Goal: Communication & Community: Answer question/provide support

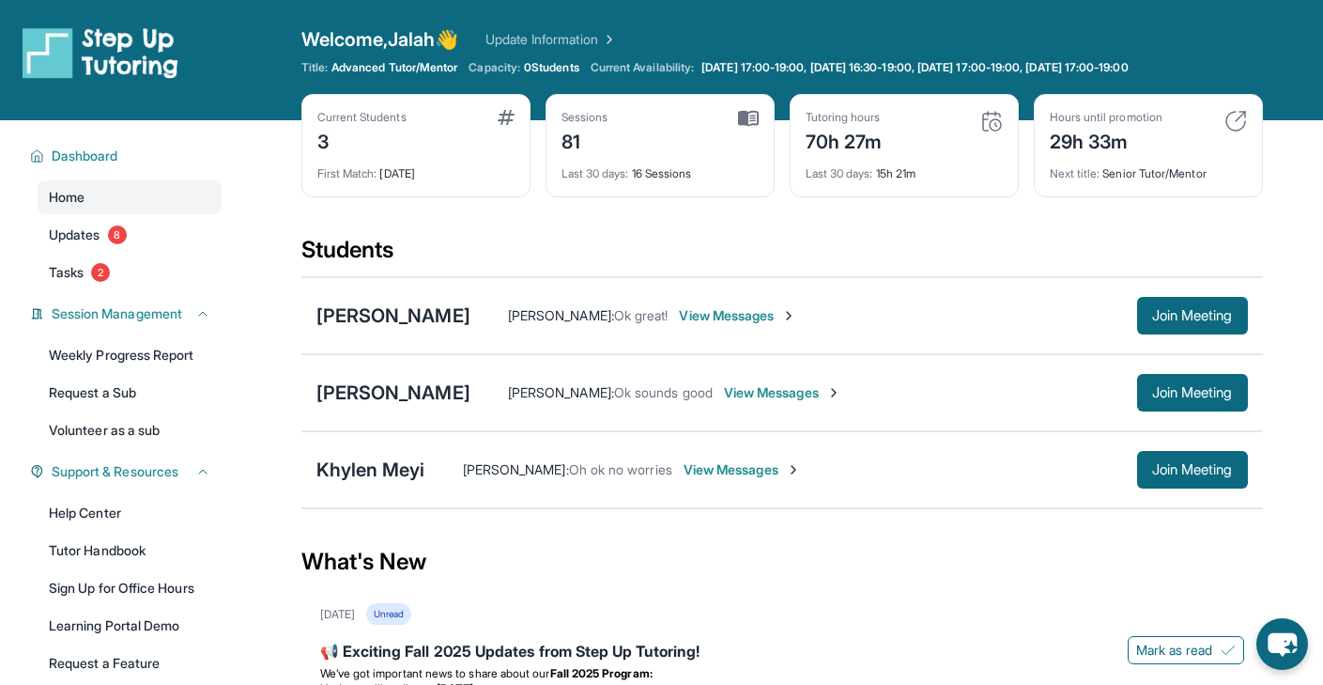
scroll to position [205, 0]
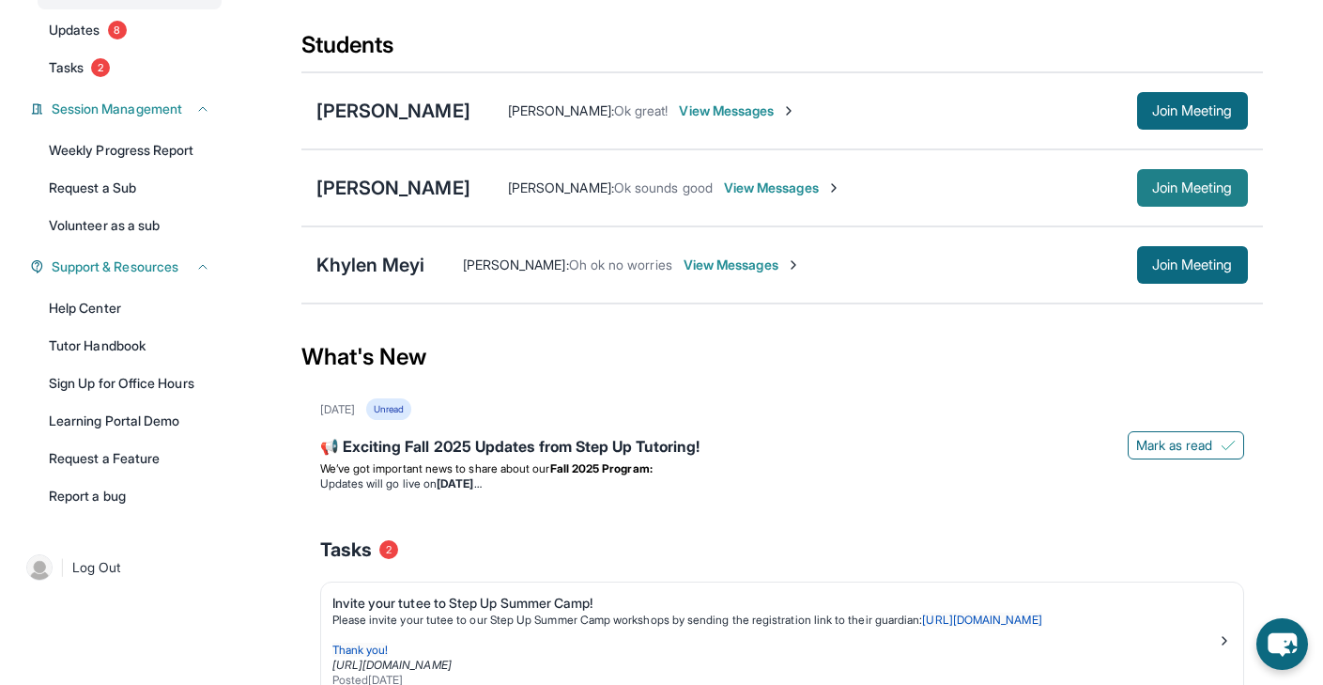
click at [1167, 177] on button "Join Meeting" at bounding box center [1192, 188] width 111 height 38
click at [740, 101] on span "View Messages" at bounding box center [737, 110] width 117 height 19
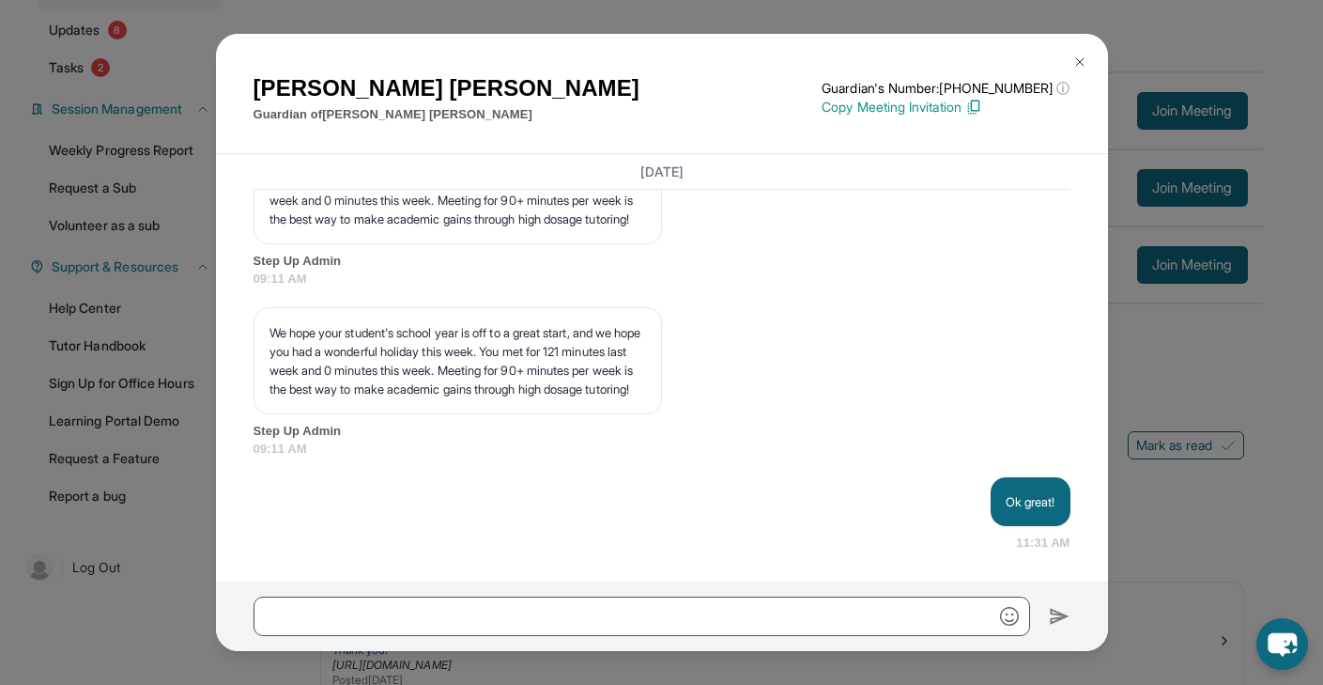
scroll to position [26534, 0]
click at [1082, 57] on img at bounding box center [1079, 61] width 15 height 15
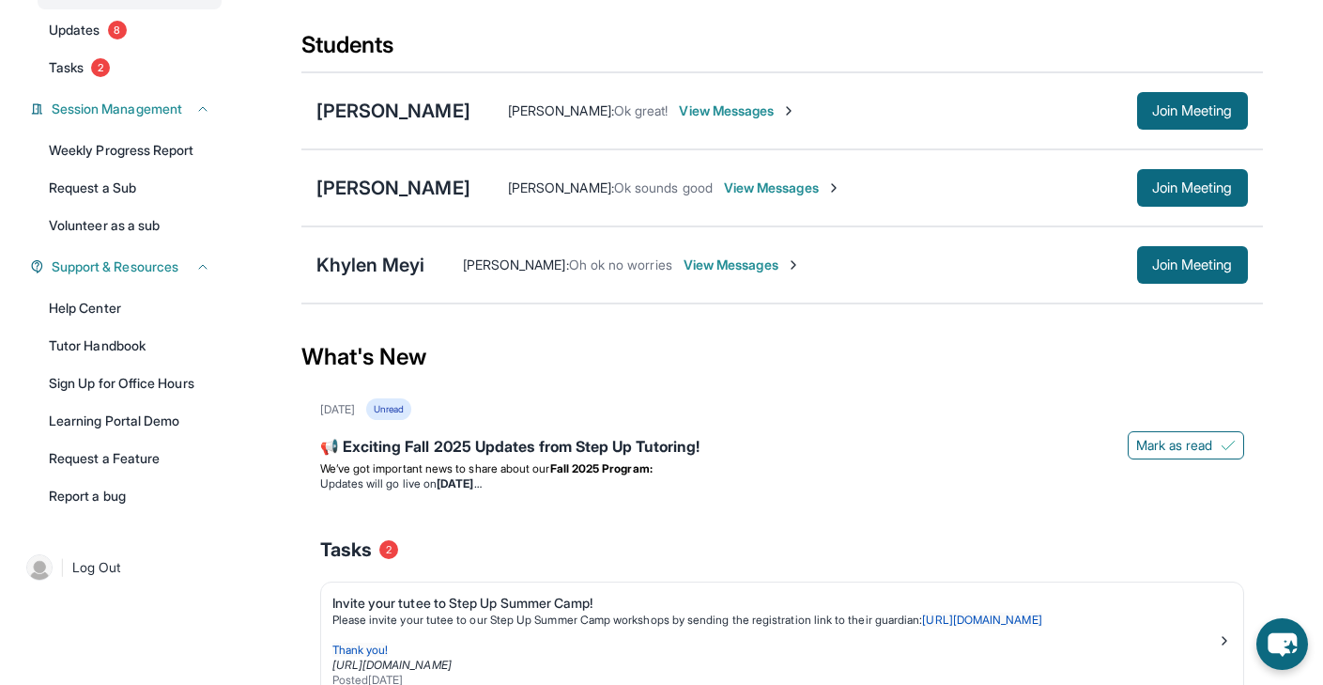
click at [787, 191] on span "View Messages" at bounding box center [782, 187] width 117 height 19
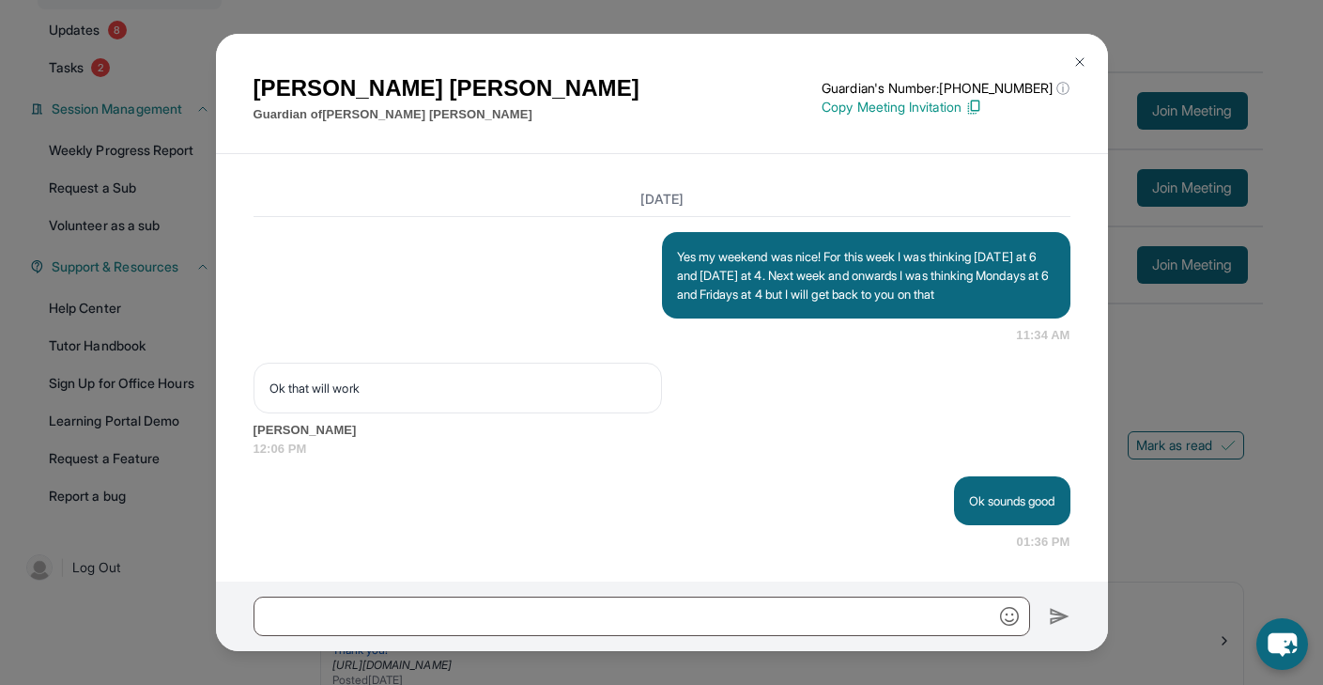
scroll to position [23782, 0]
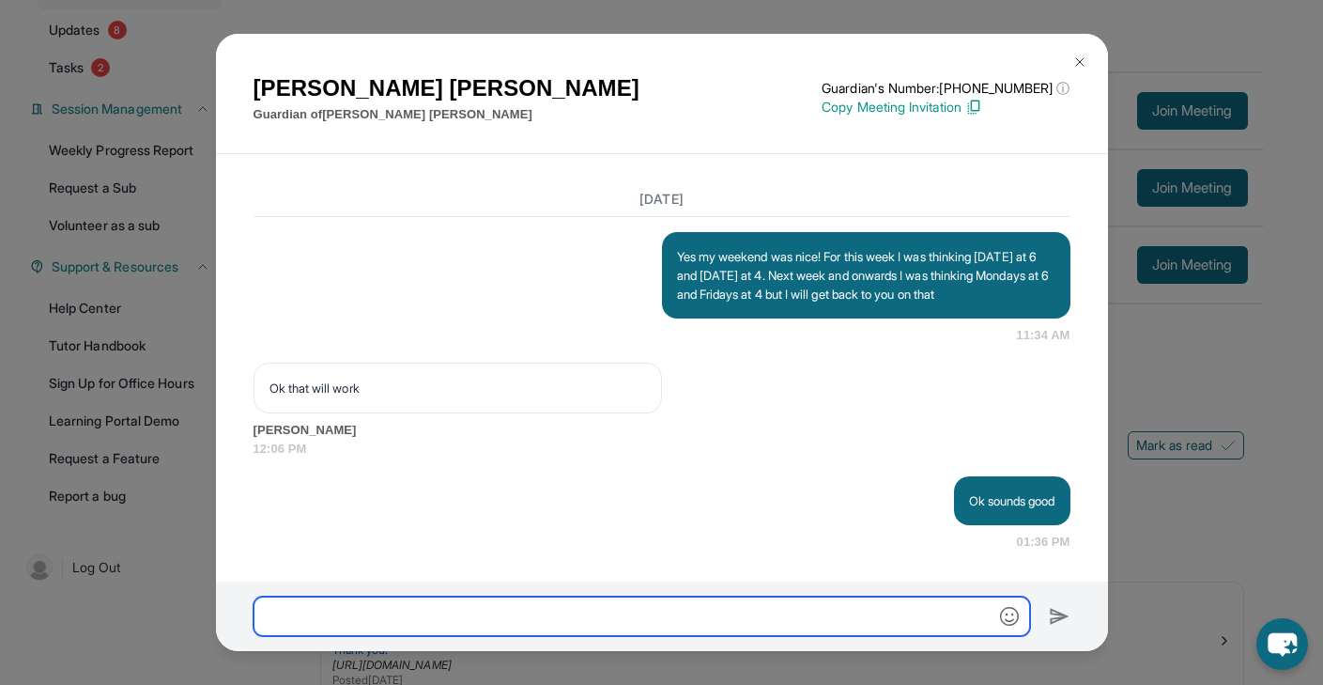
click at [481, 618] on input "text" at bounding box center [642, 615] width 777 height 39
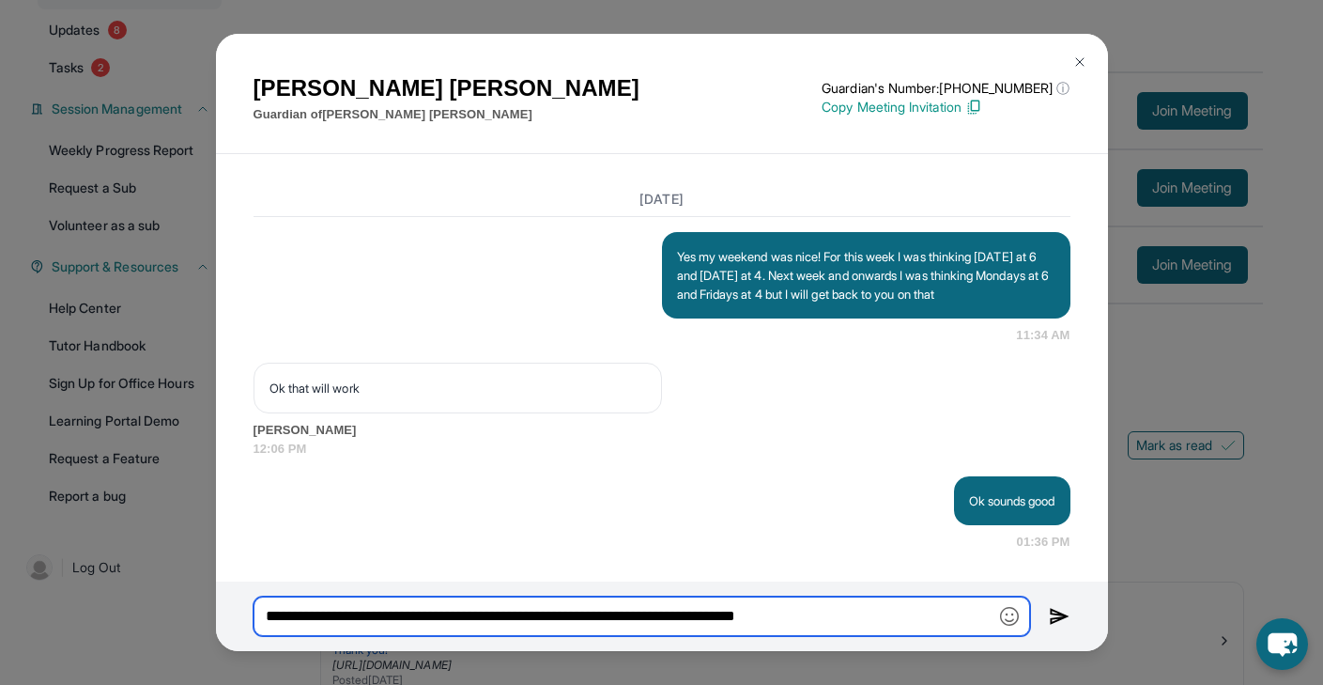
click at [662, 618] on input "**********" at bounding box center [642, 615] width 777 height 39
click at [757, 621] on input "**********" at bounding box center [642, 615] width 777 height 39
click at [835, 612] on input "**********" at bounding box center [642, 615] width 777 height 39
click at [823, 618] on input "**********" at bounding box center [642, 615] width 777 height 39
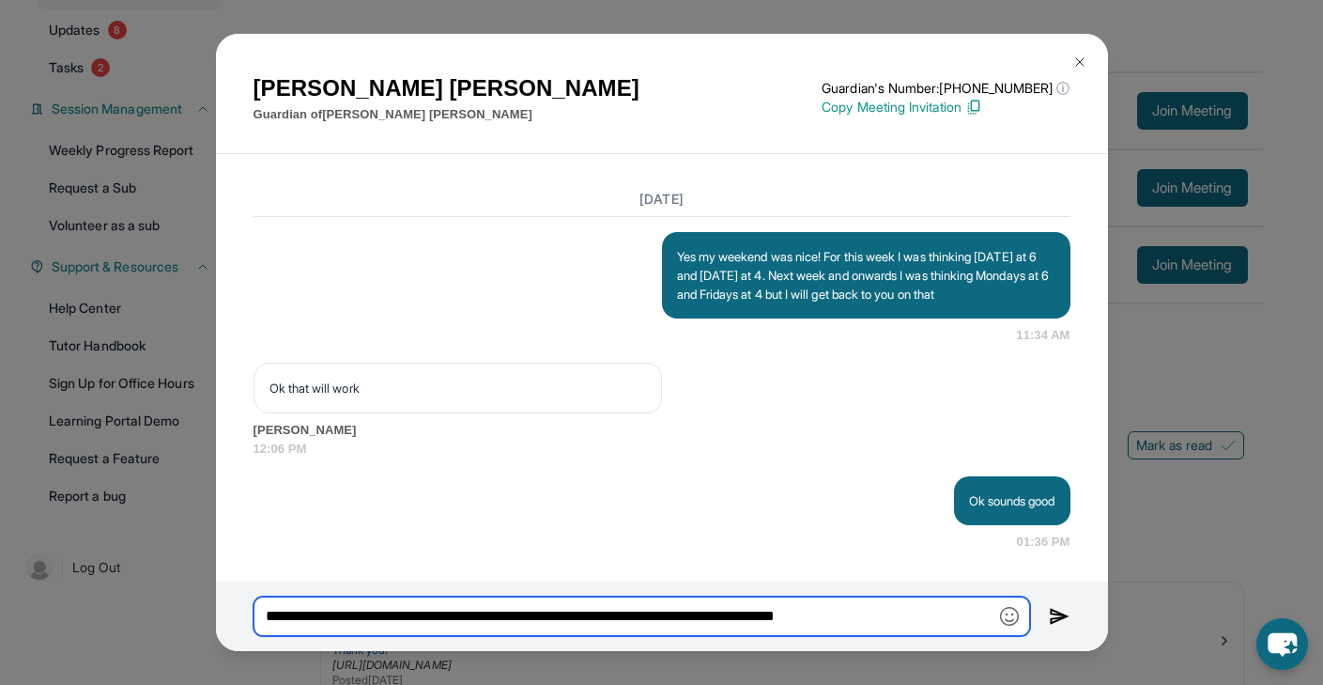
click at [862, 619] on input "**********" at bounding box center [642, 615] width 777 height 39
type input "**********"
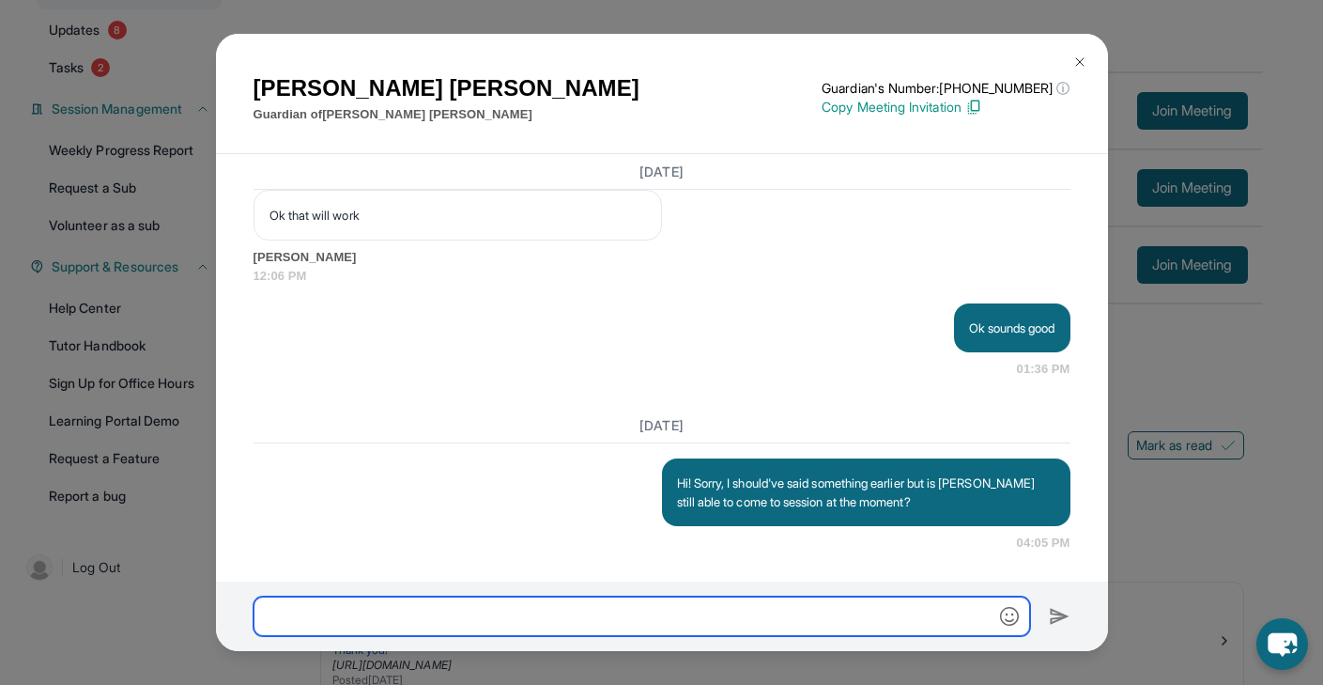
scroll to position [23955, 0]
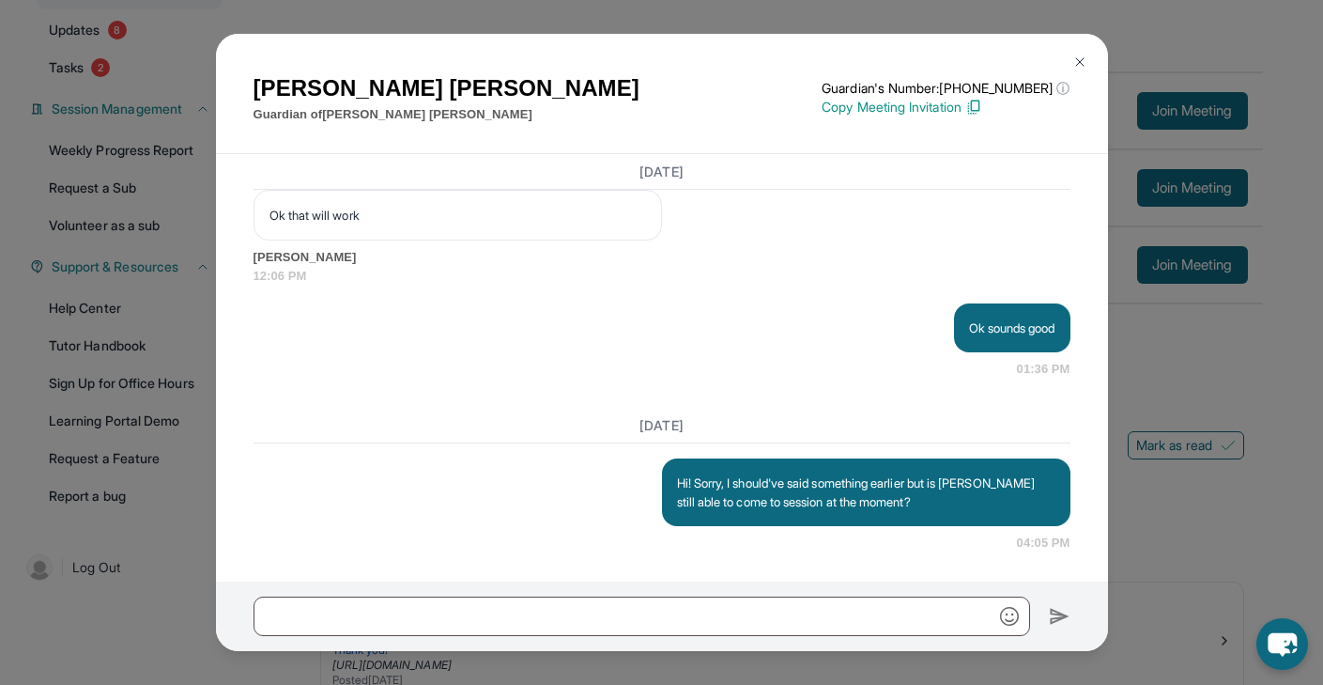
click at [1080, 65] on img at bounding box center [1079, 61] width 15 height 15
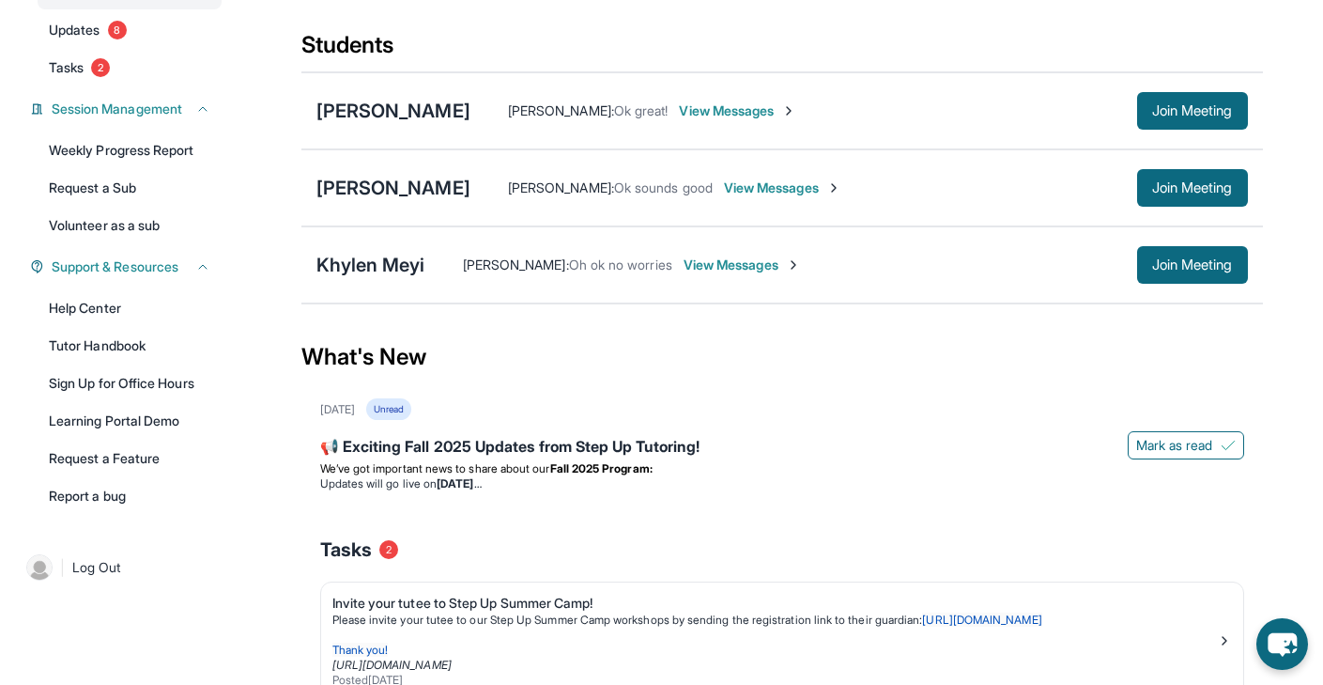
click at [727, 112] on span "View Messages" at bounding box center [737, 110] width 117 height 19
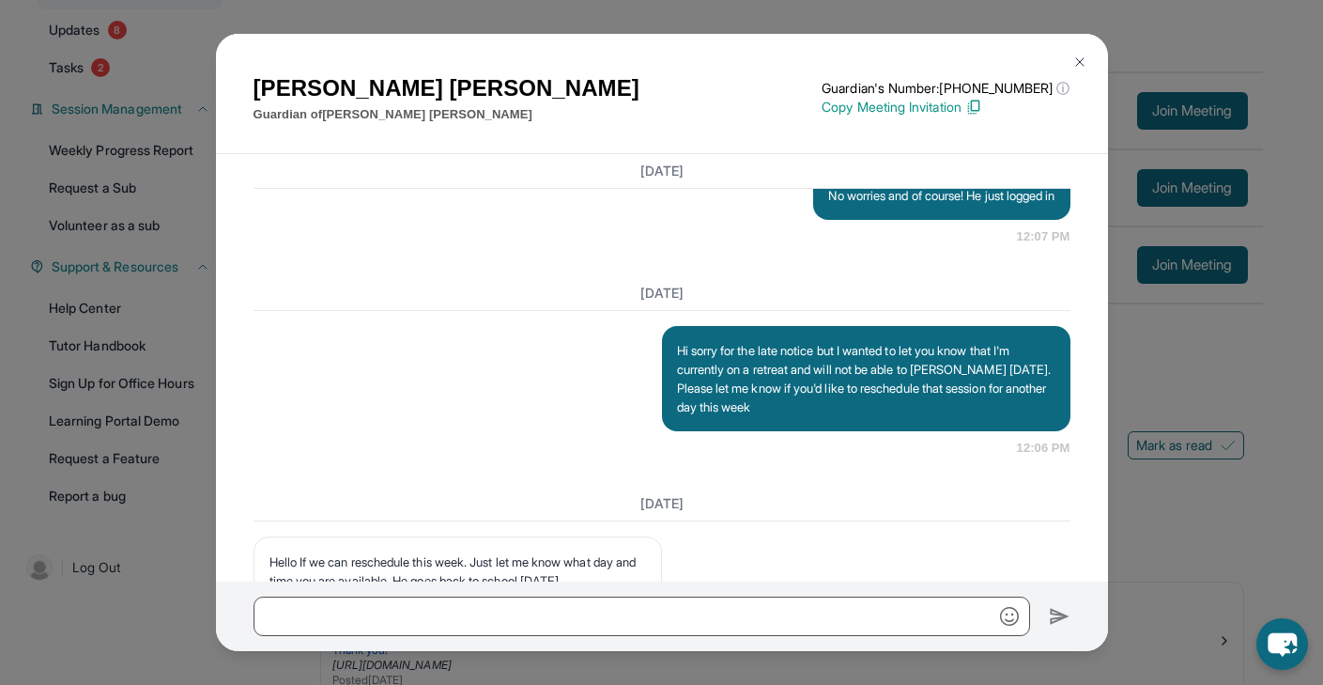
scroll to position [26534, 0]
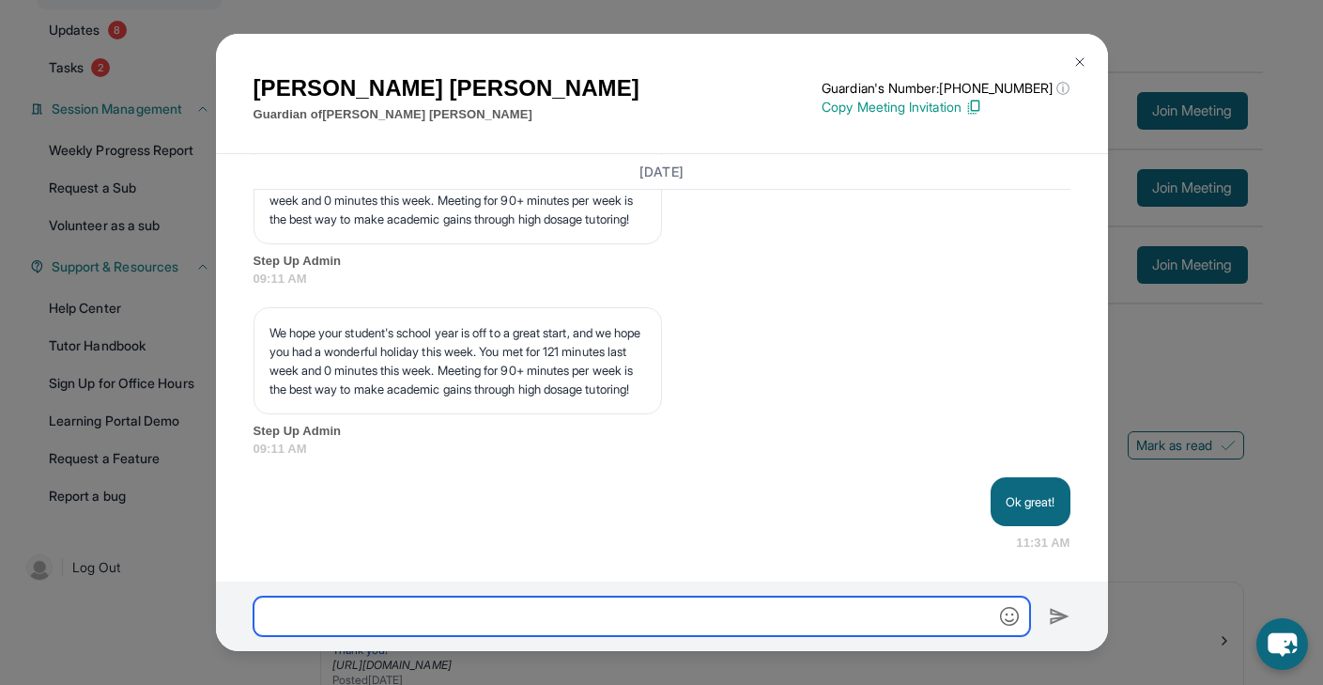
click at [577, 606] on input "text" at bounding box center [642, 615] width 777 height 39
type input "*"
type input "**********"
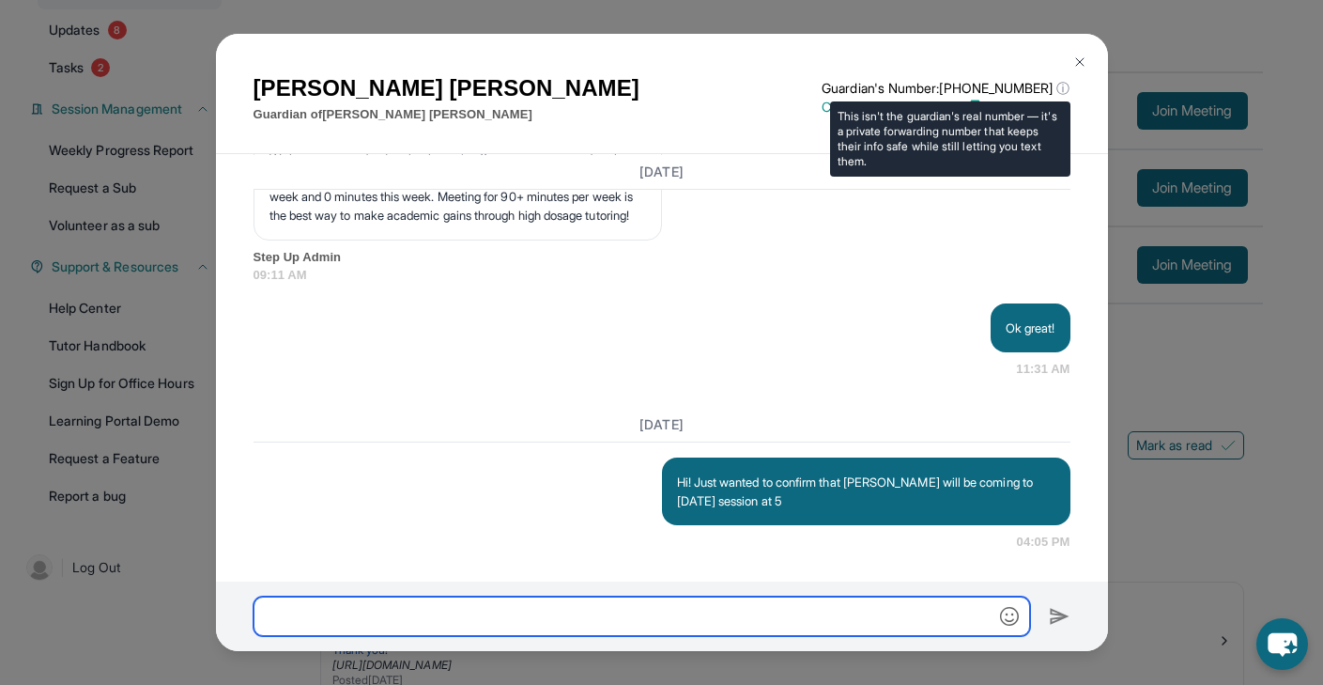
scroll to position [26708, 0]
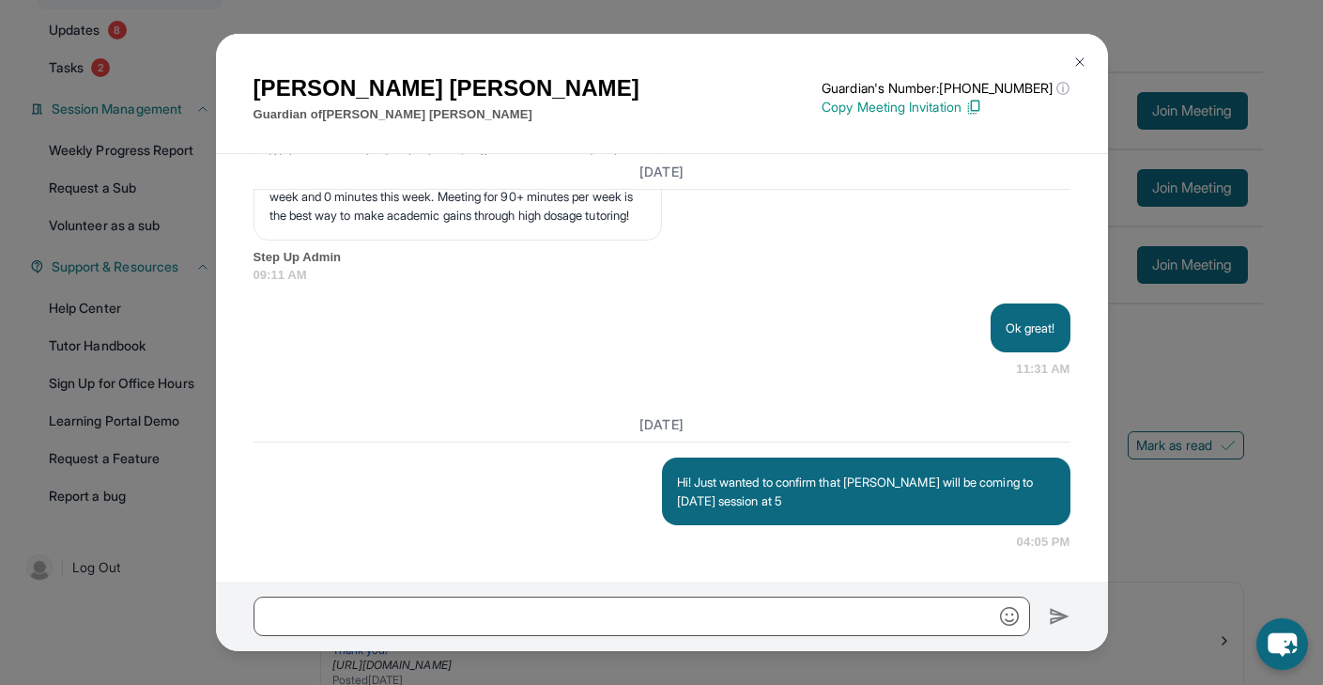
click at [1083, 60] on img at bounding box center [1079, 61] width 15 height 15
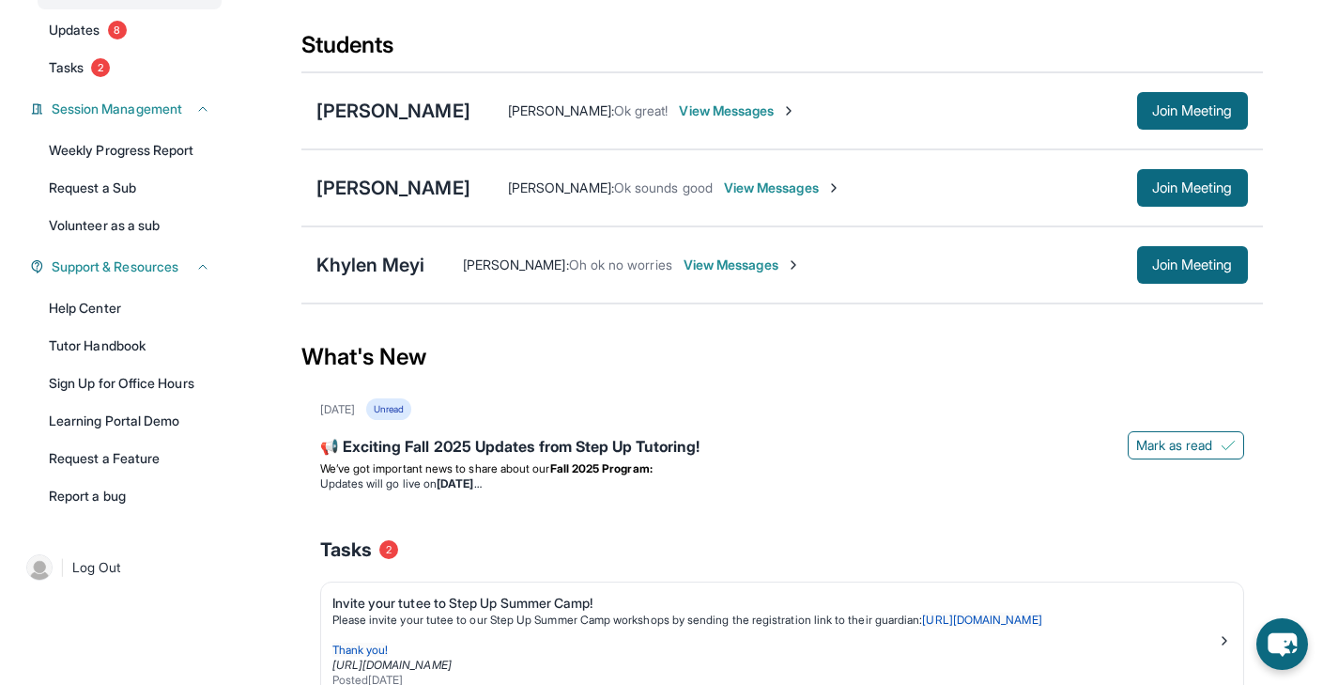
click at [705, 114] on span "View Messages" at bounding box center [737, 110] width 117 height 19
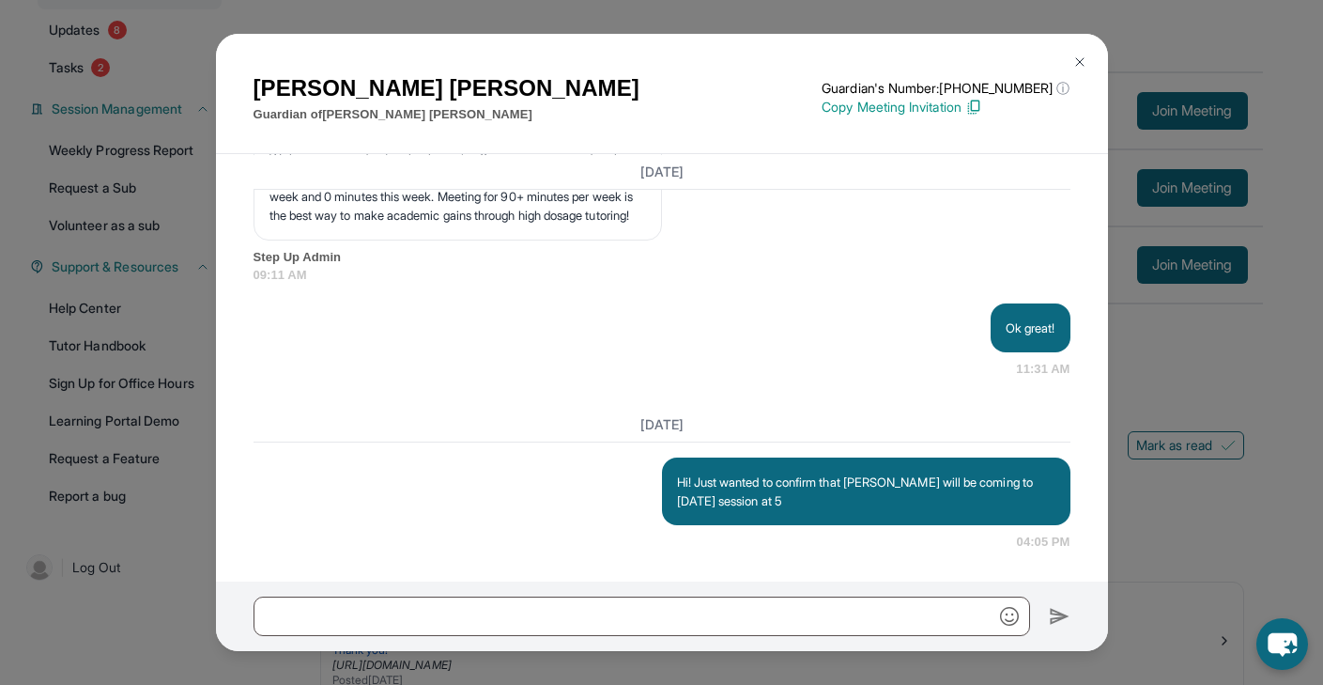
click at [1070, 64] on button at bounding box center [1080, 62] width 38 height 38
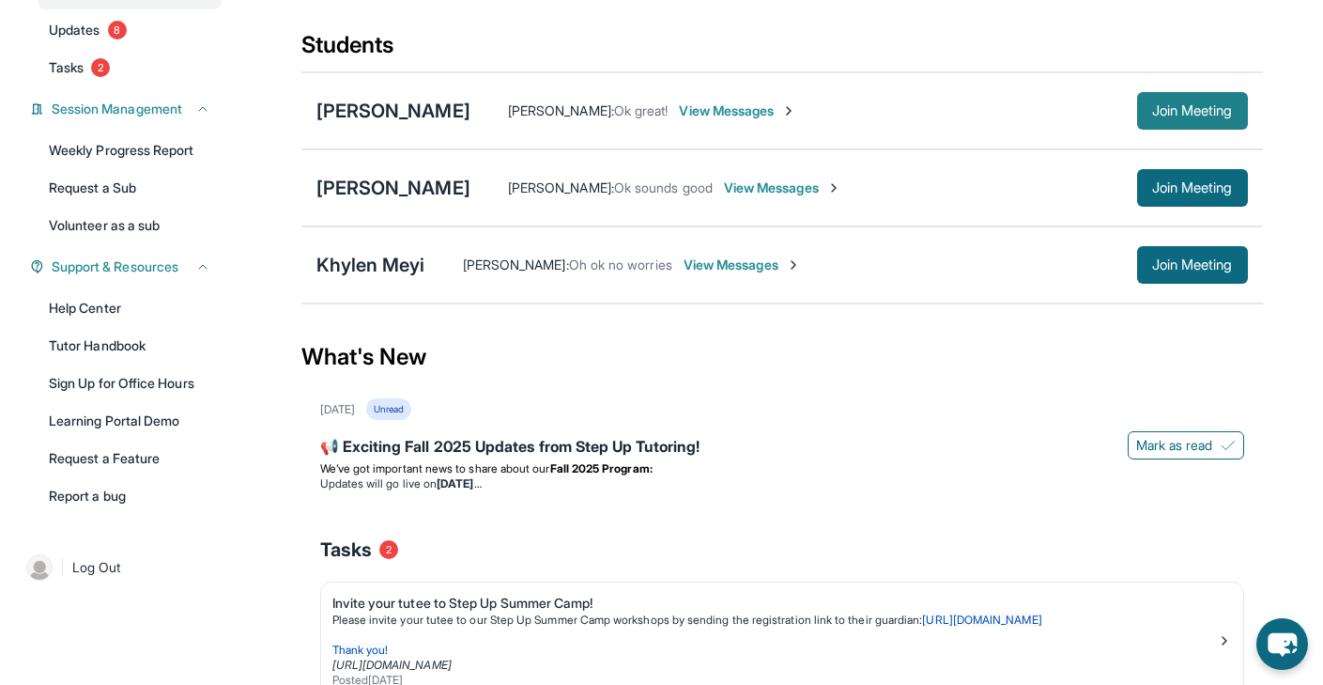
click at [1191, 119] on button "Join Meeting" at bounding box center [1192, 111] width 111 height 38
click at [419, 111] on div "[PERSON_NAME]" at bounding box center [393, 111] width 154 height 26
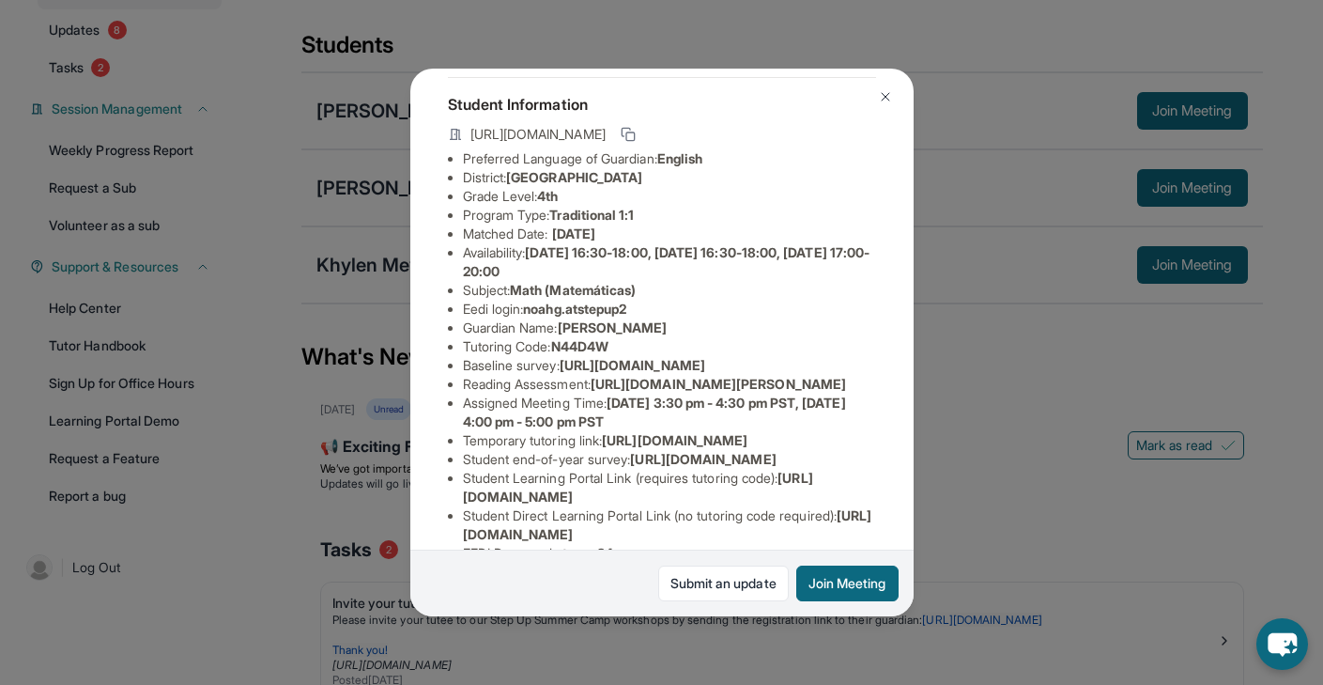
scroll to position [104, 0]
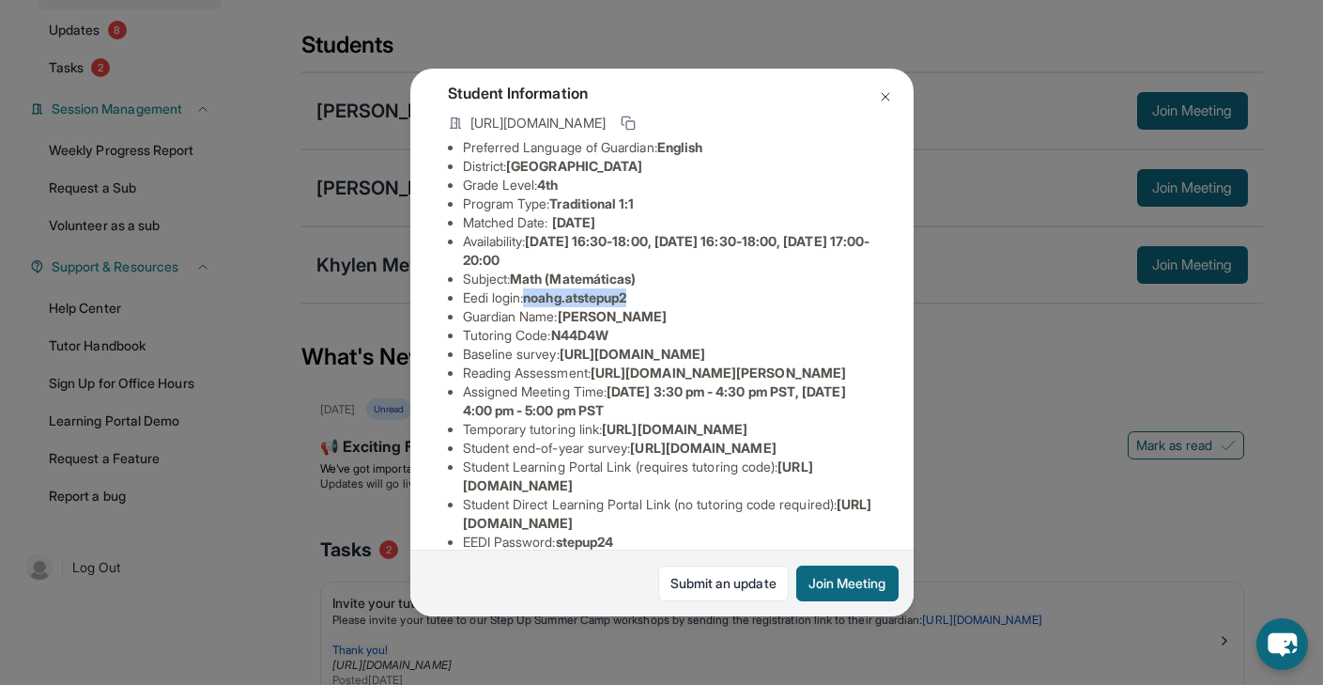
drag, startPoint x: 531, startPoint y: 297, endPoint x: 648, endPoint y: 298, distance: 117.4
click at [648, 298] on li "Eedi login : noahg.atstepup2" at bounding box center [669, 297] width 413 height 19
copy span "noahg.atstepup2"
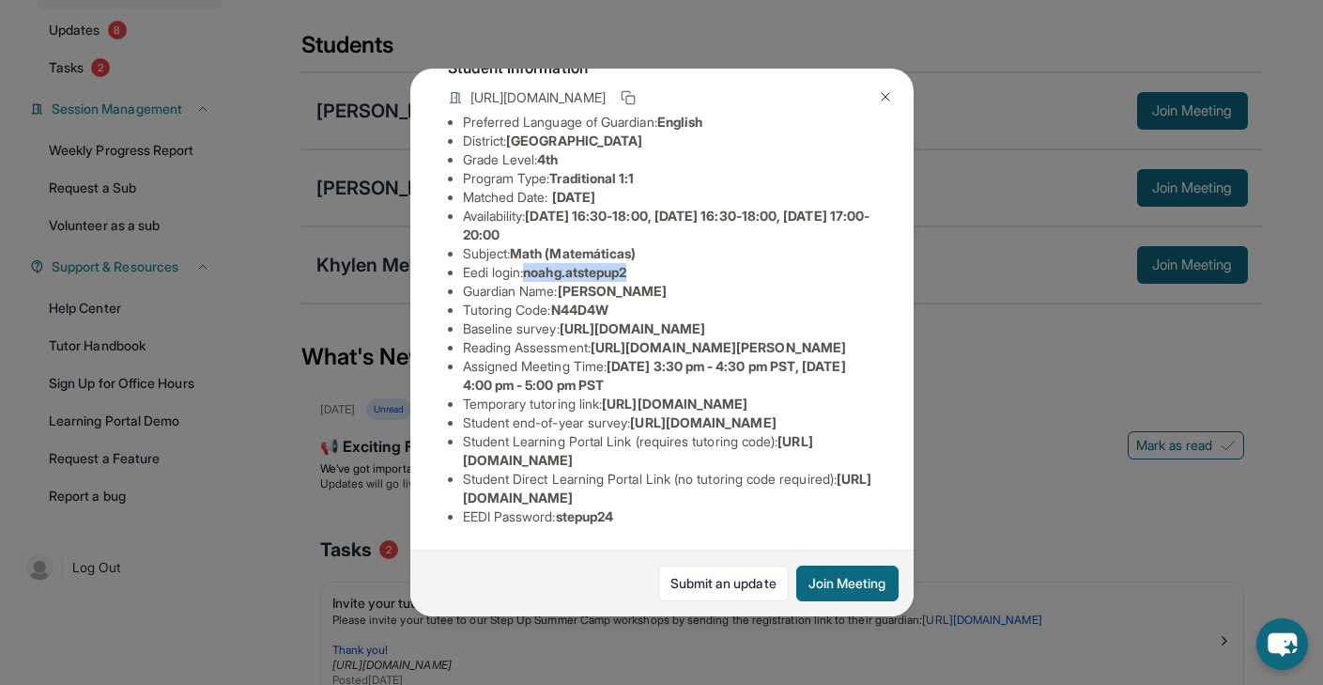
scroll to position [248, 0]
click at [350, 462] on div "Noah Garcia Guardian: Jessica Haro Student Information https://student-portal.s…" at bounding box center [661, 342] width 1323 height 685
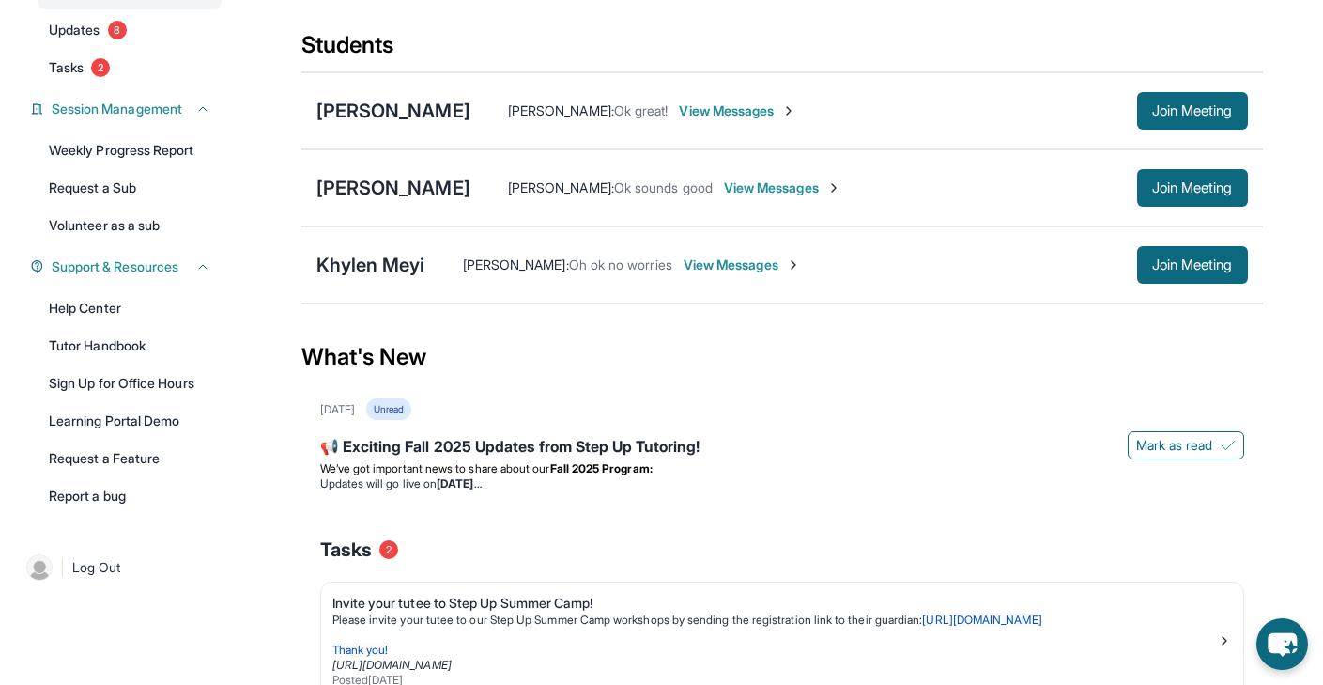
click at [681, 107] on span "View Messages" at bounding box center [737, 110] width 117 height 19
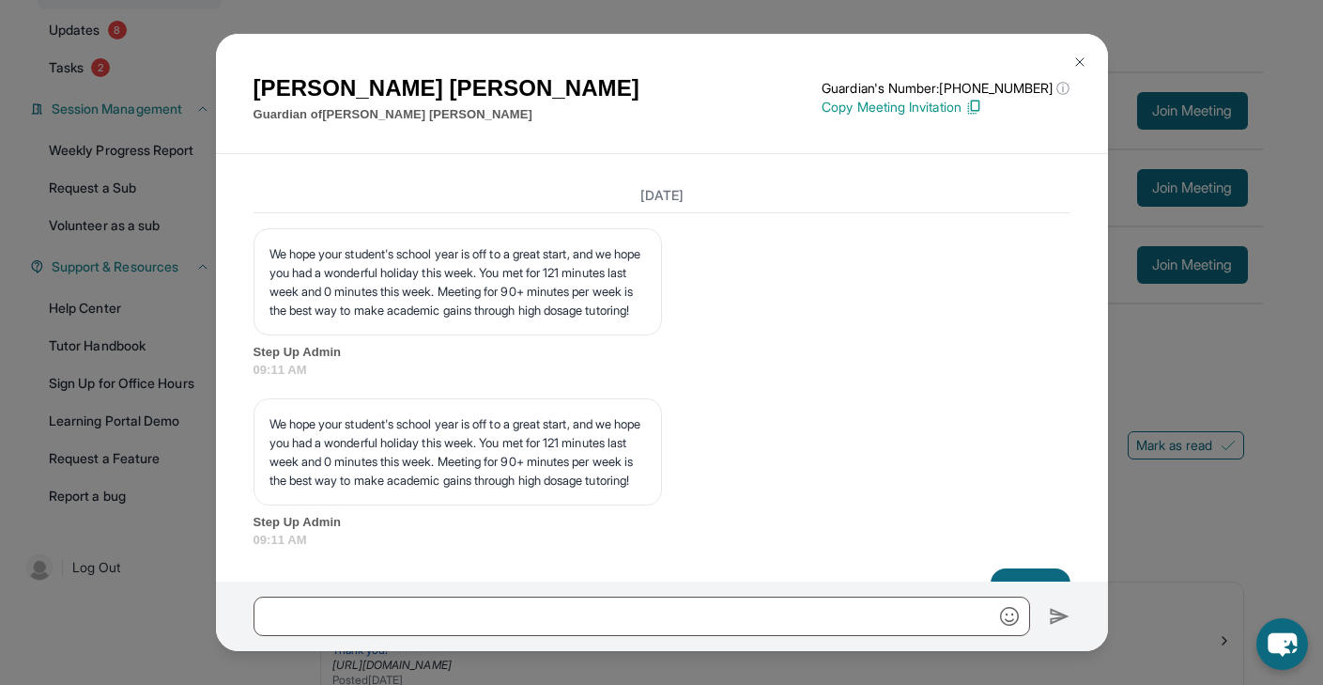
scroll to position [26708, 0]
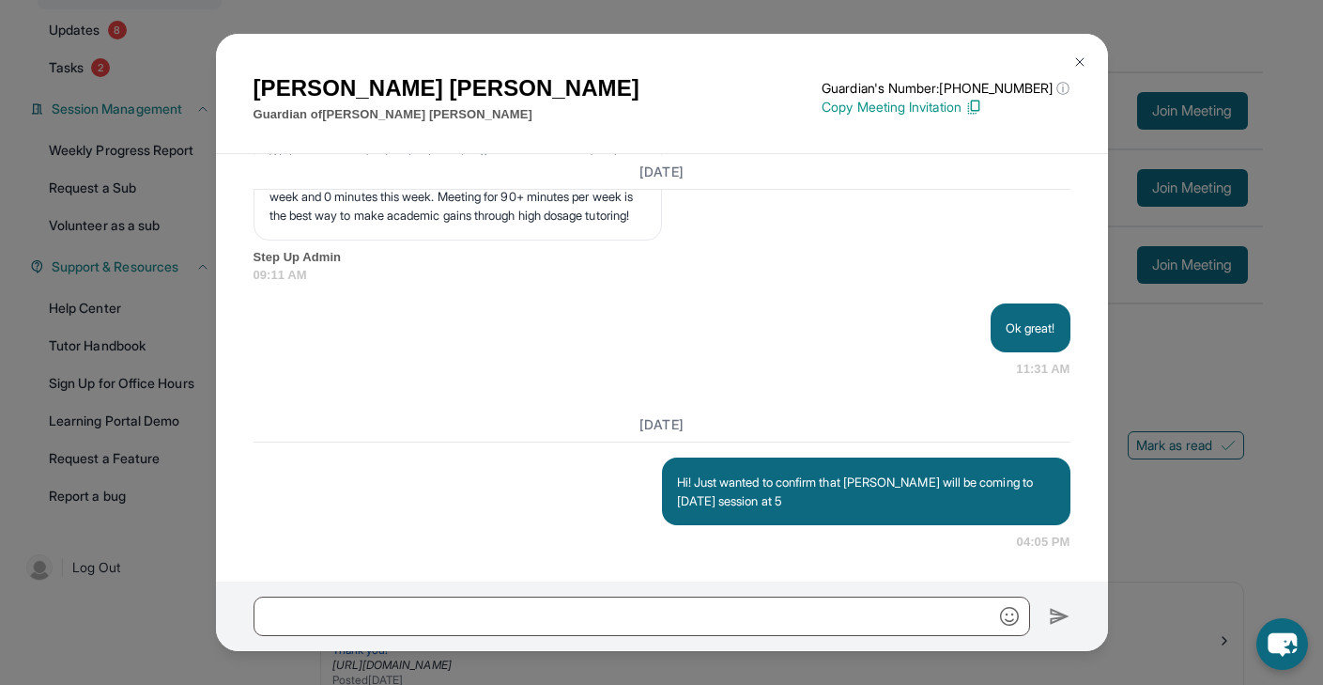
click at [1072, 69] on button at bounding box center [1080, 62] width 38 height 38
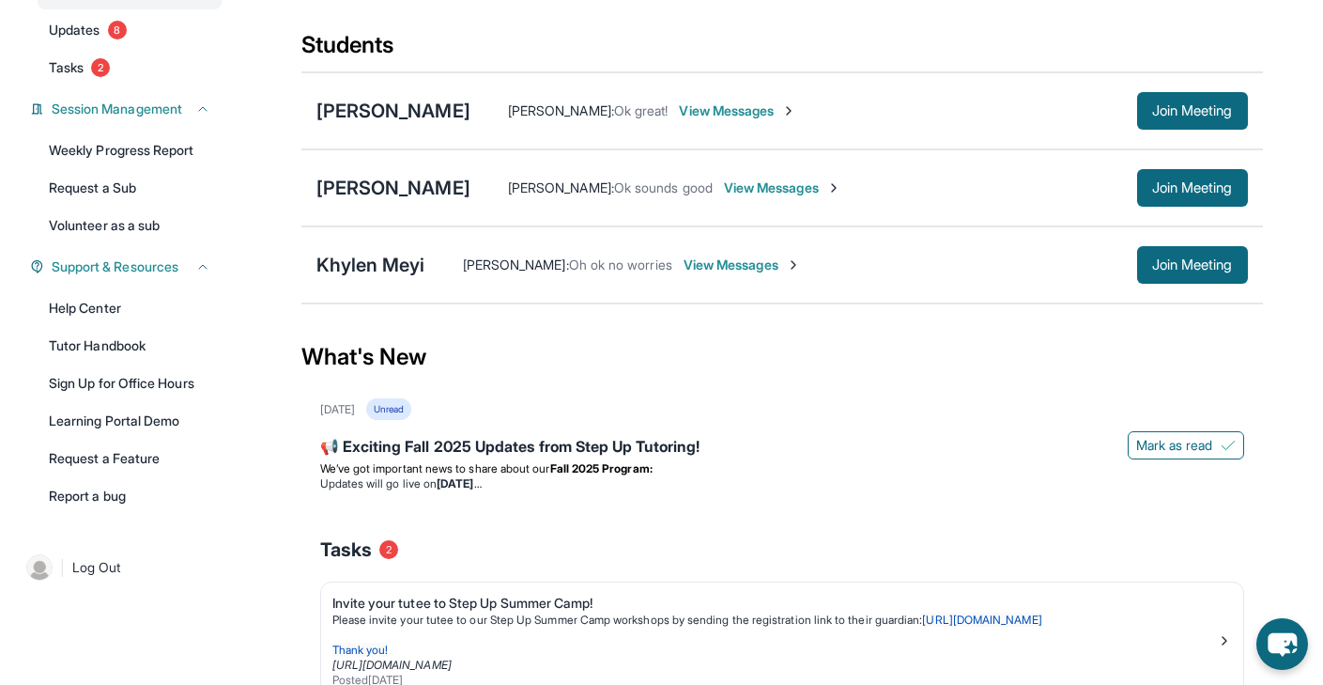
click at [526, 197] on div "Jalah McCullum : Ok sounds good View Messages Join Meeting" at bounding box center [860, 188] width 778 height 38
click at [718, 207] on div "Oliver Dhingra Jalah McCullum : Ok sounds good View Messages Join Meeting" at bounding box center [782, 187] width 962 height 77
click at [718, 197] on div "Jalah McCullum : Ok sounds good View Messages Join Meeting" at bounding box center [860, 188] width 778 height 38
click at [724, 191] on span "View Messages" at bounding box center [782, 187] width 117 height 19
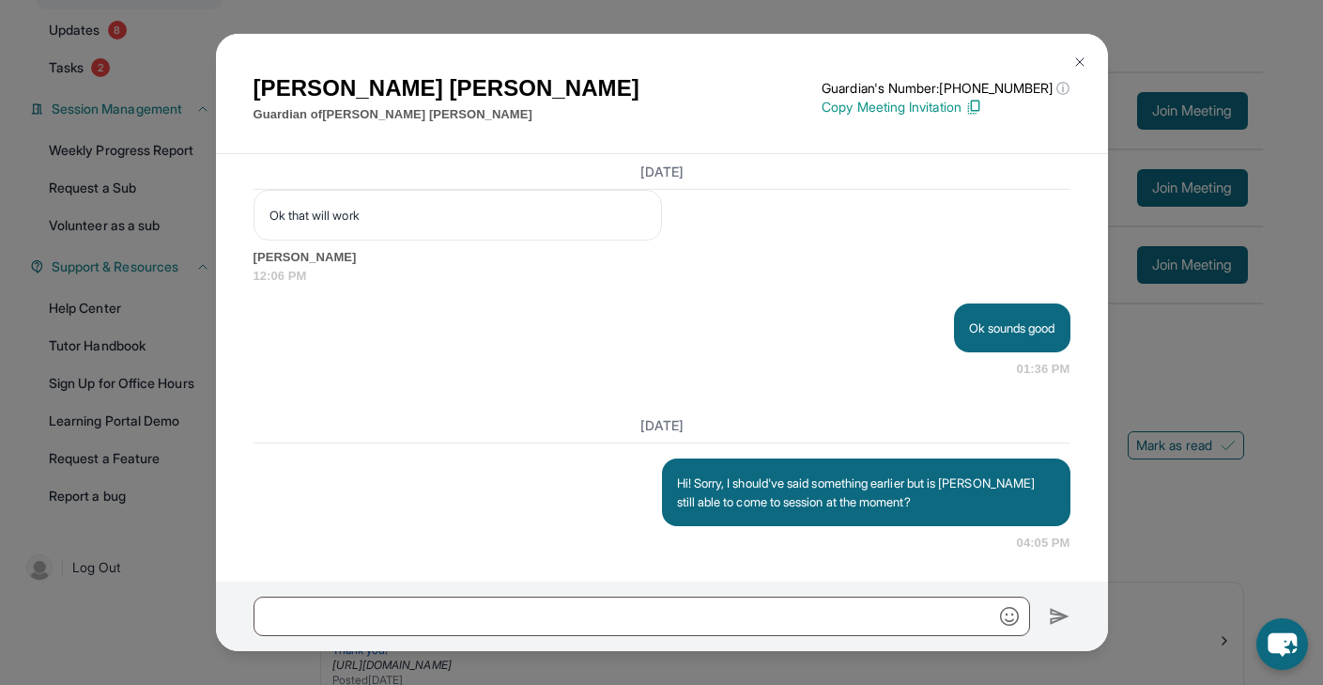
scroll to position [23955, 0]
click at [1069, 54] on button at bounding box center [1080, 62] width 38 height 38
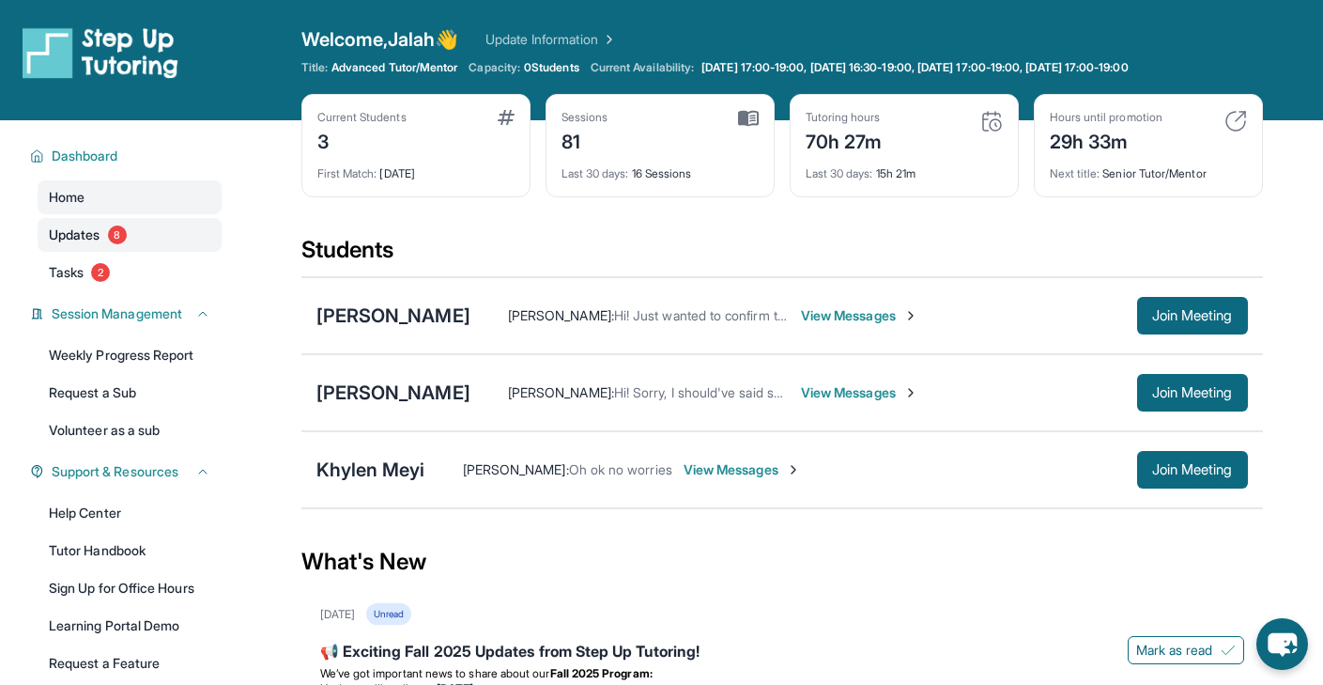
click at [165, 238] on link "Updates 8" at bounding box center [130, 235] width 184 height 34
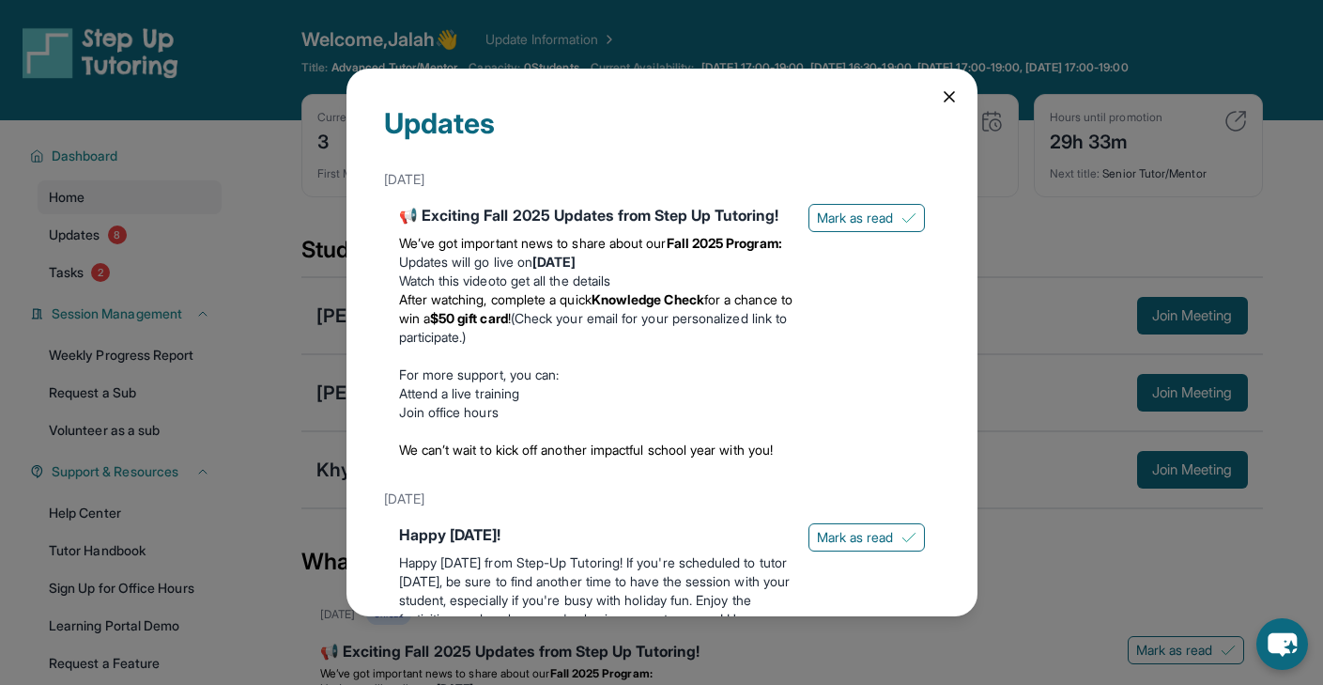
click at [952, 101] on icon at bounding box center [949, 96] width 19 height 19
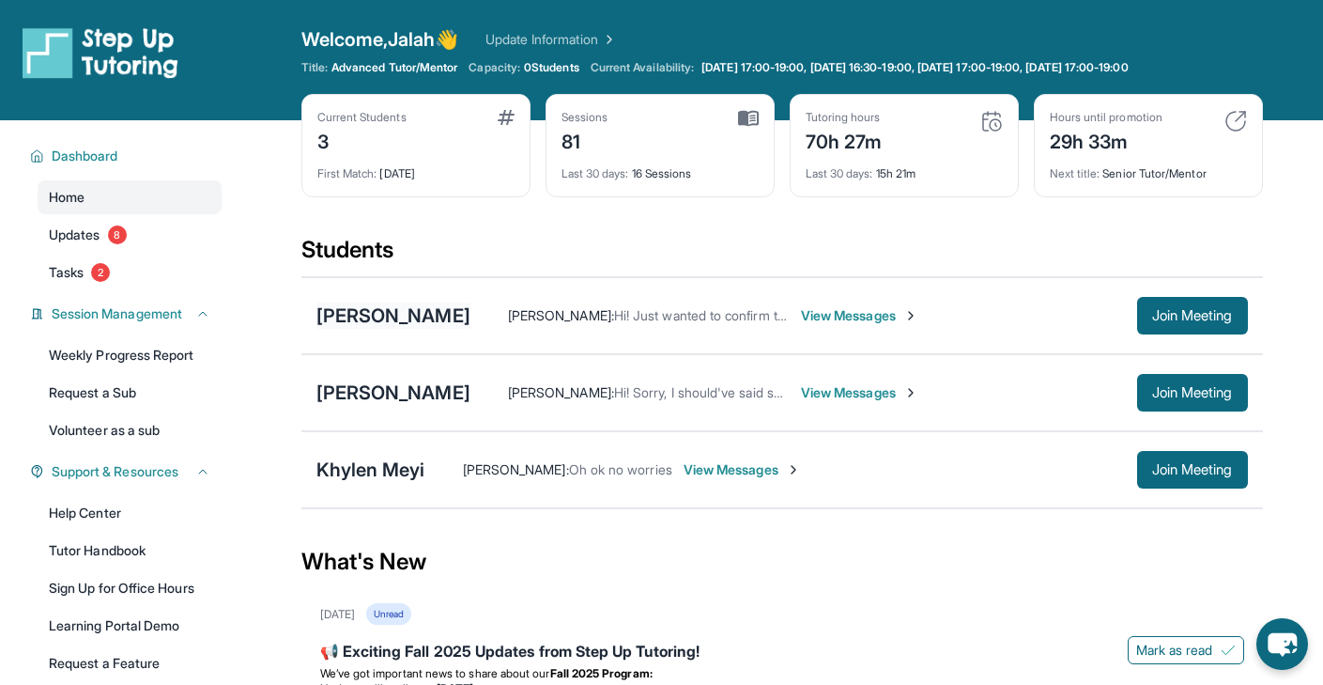
click at [406, 324] on div "[PERSON_NAME]" at bounding box center [393, 315] width 154 height 26
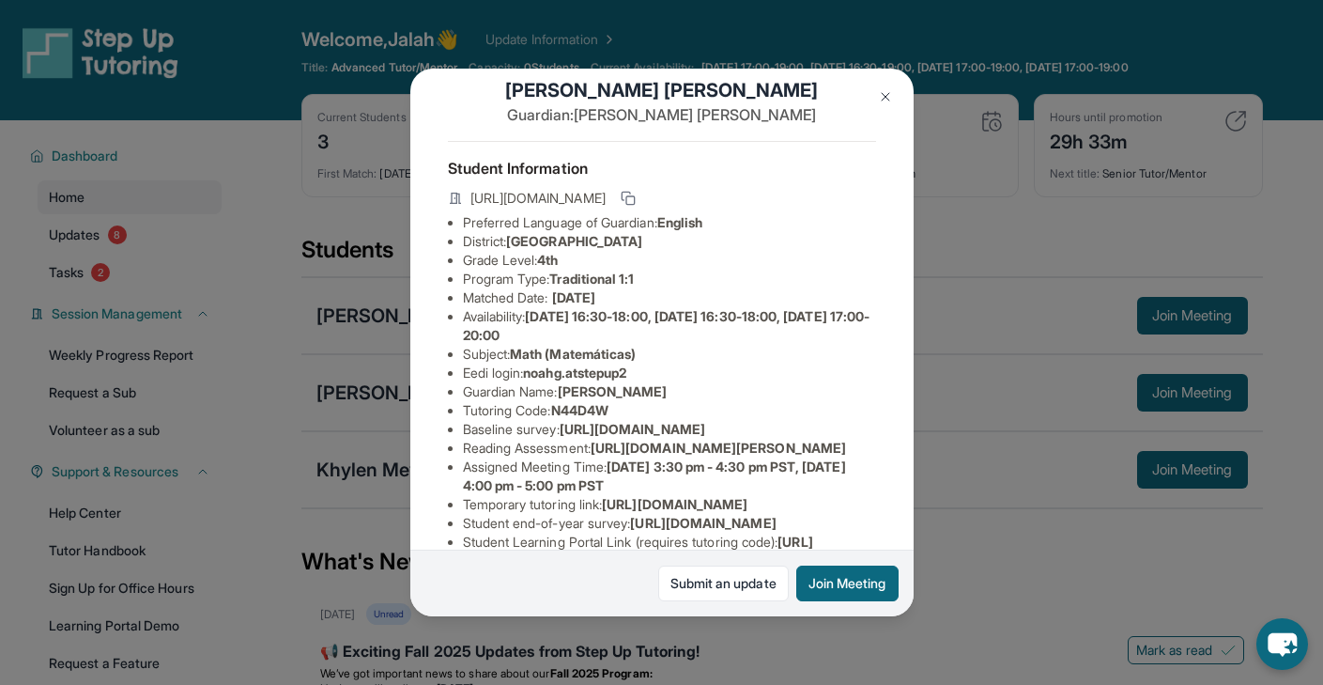
scroll to position [33, 0]
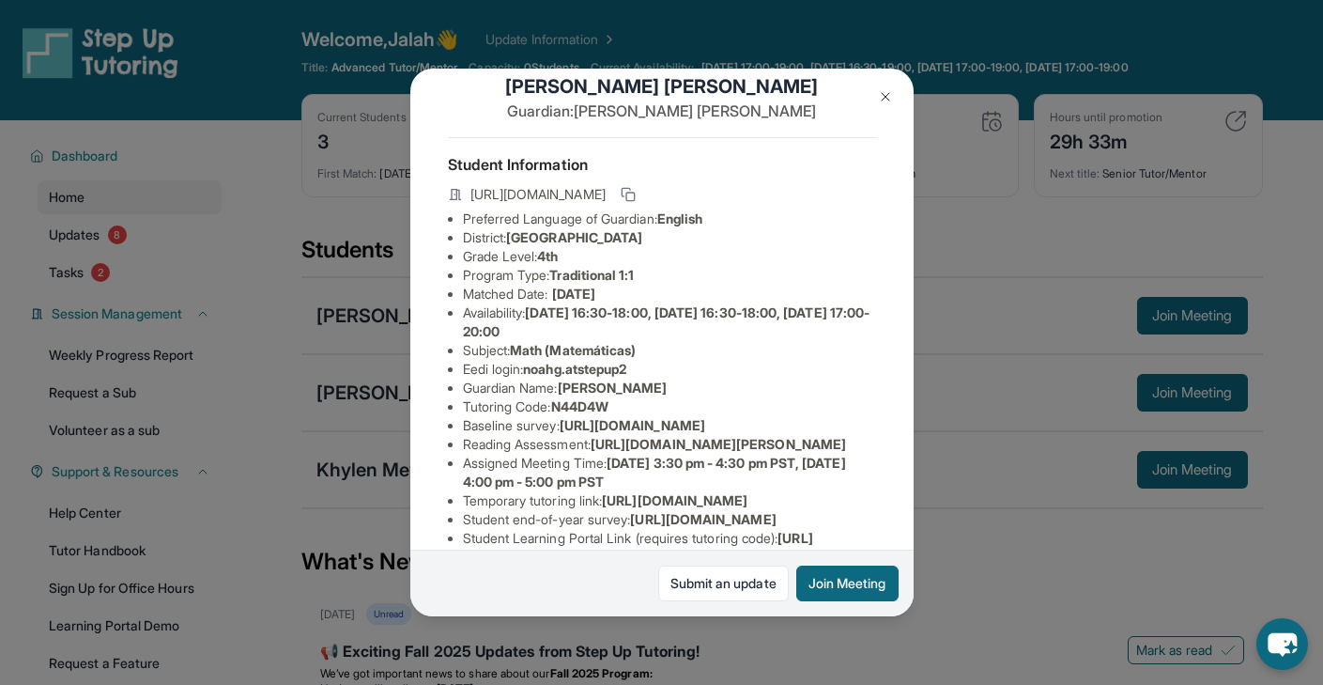
click at [892, 95] on img at bounding box center [885, 96] width 15 height 15
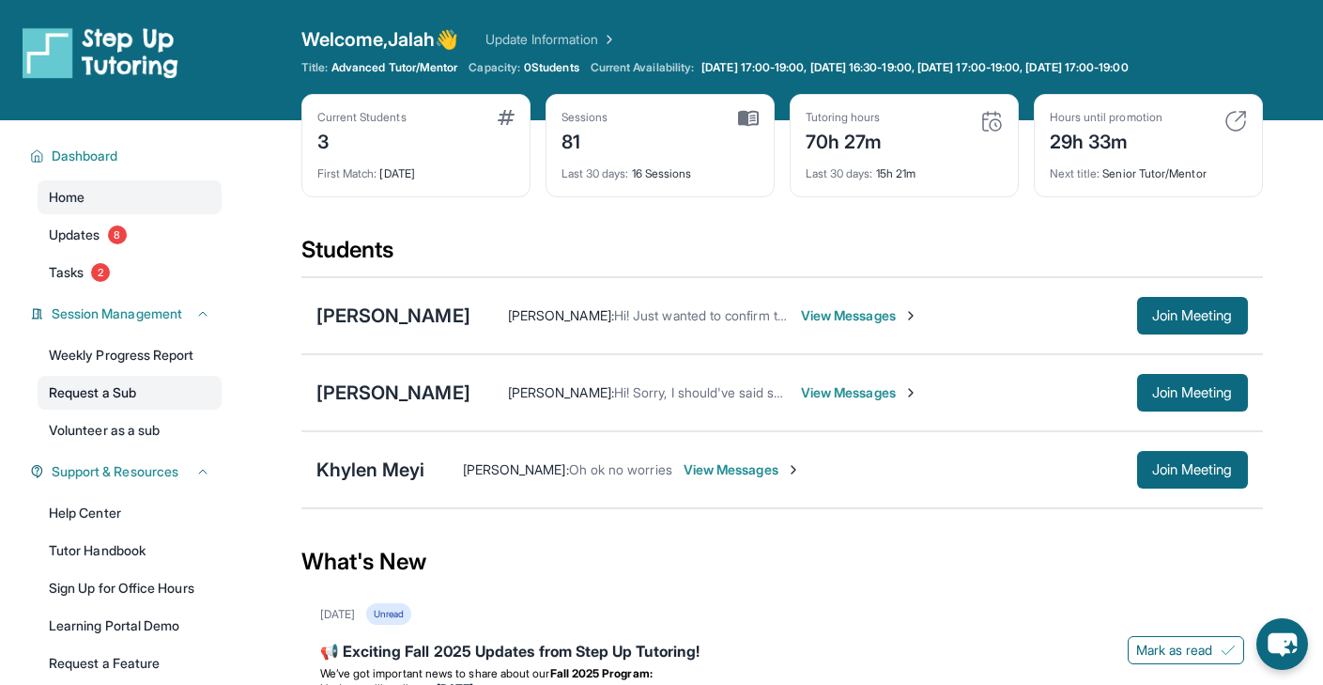
click at [82, 399] on link "Request a Sub" at bounding box center [130, 393] width 184 height 34
click at [848, 314] on span "View Messages" at bounding box center [859, 315] width 117 height 19
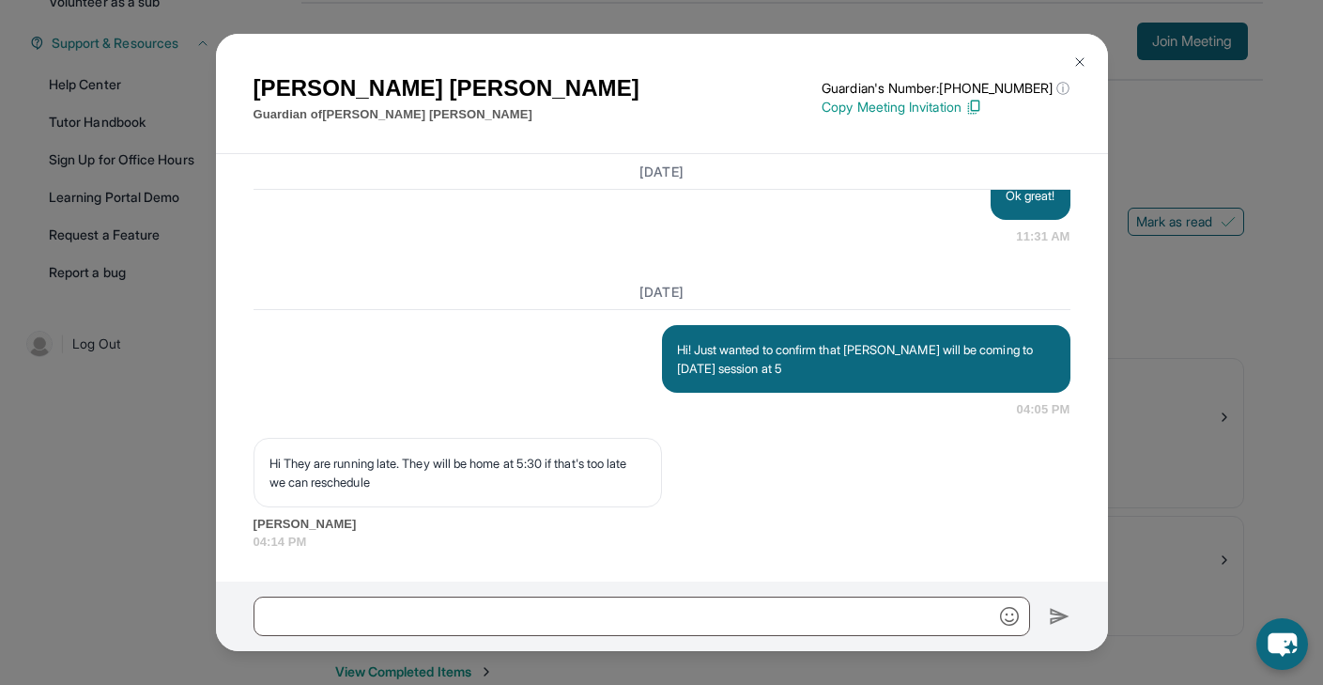
scroll to position [470, 0]
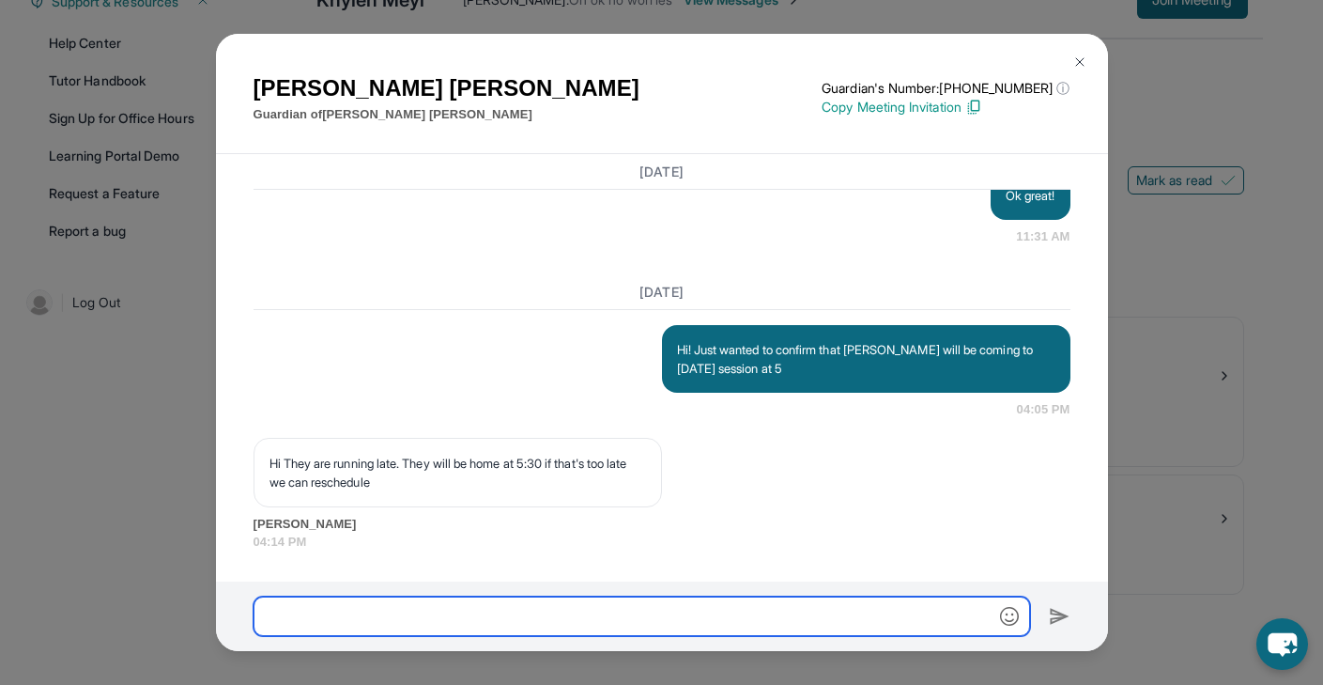
click at [673, 598] on input "text" at bounding box center [642, 615] width 777 height 39
click at [271, 616] on input "**********" at bounding box center [642, 615] width 777 height 39
click at [342, 618] on input "**********" at bounding box center [642, 615] width 777 height 39
drag, startPoint x: 345, startPoint y: 615, endPoint x: 423, endPoint y: 612, distance: 78.0
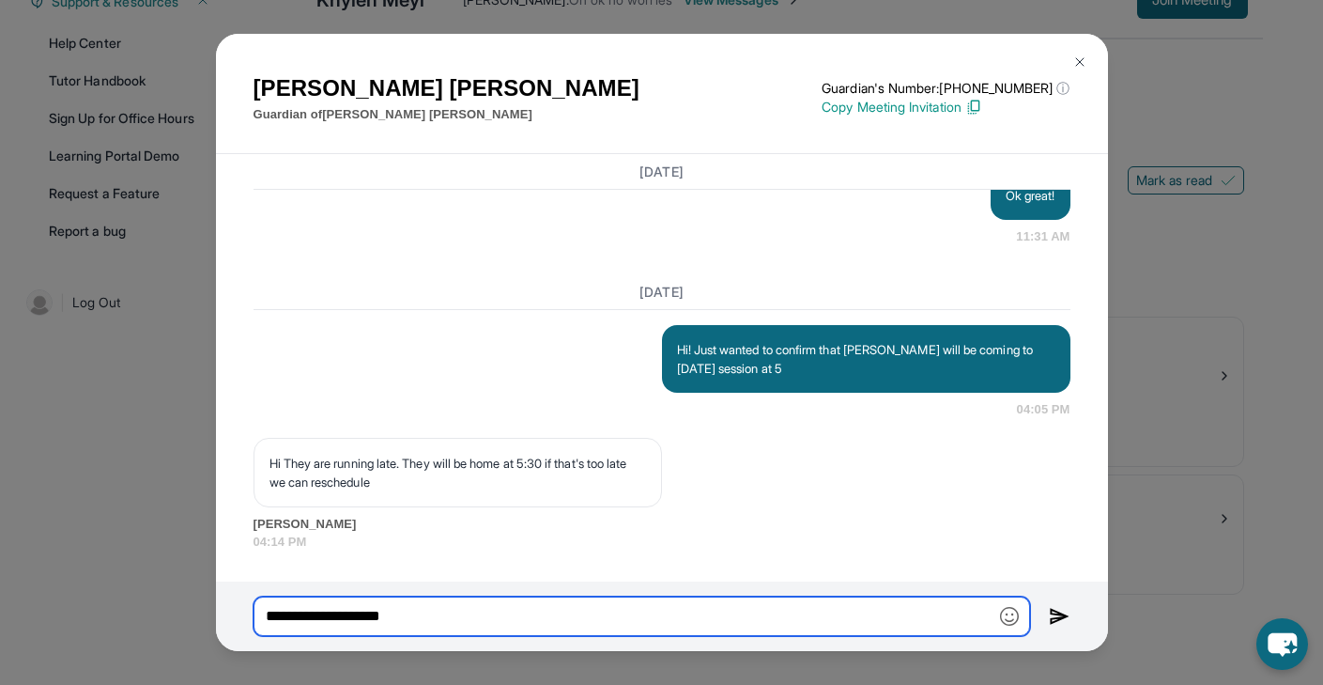
click at [423, 614] on input "**********" at bounding box center [642, 615] width 777 height 39
type input "**********"
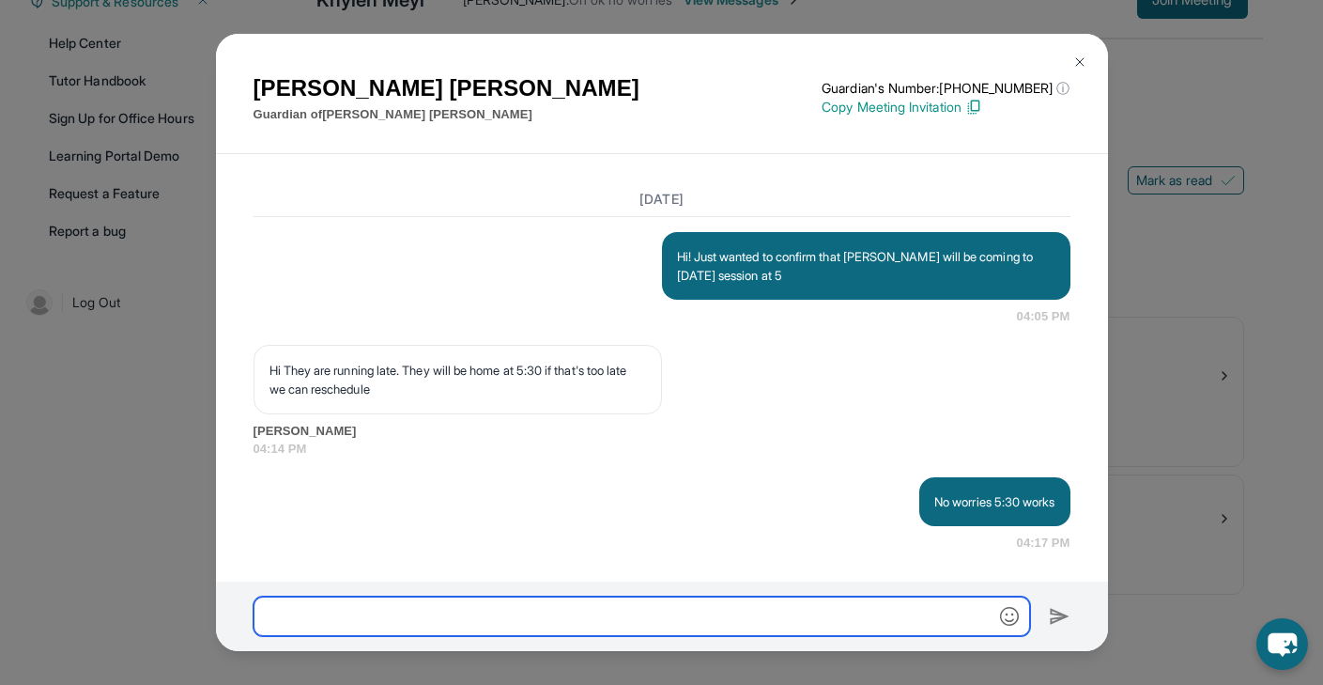
scroll to position [26934, 0]
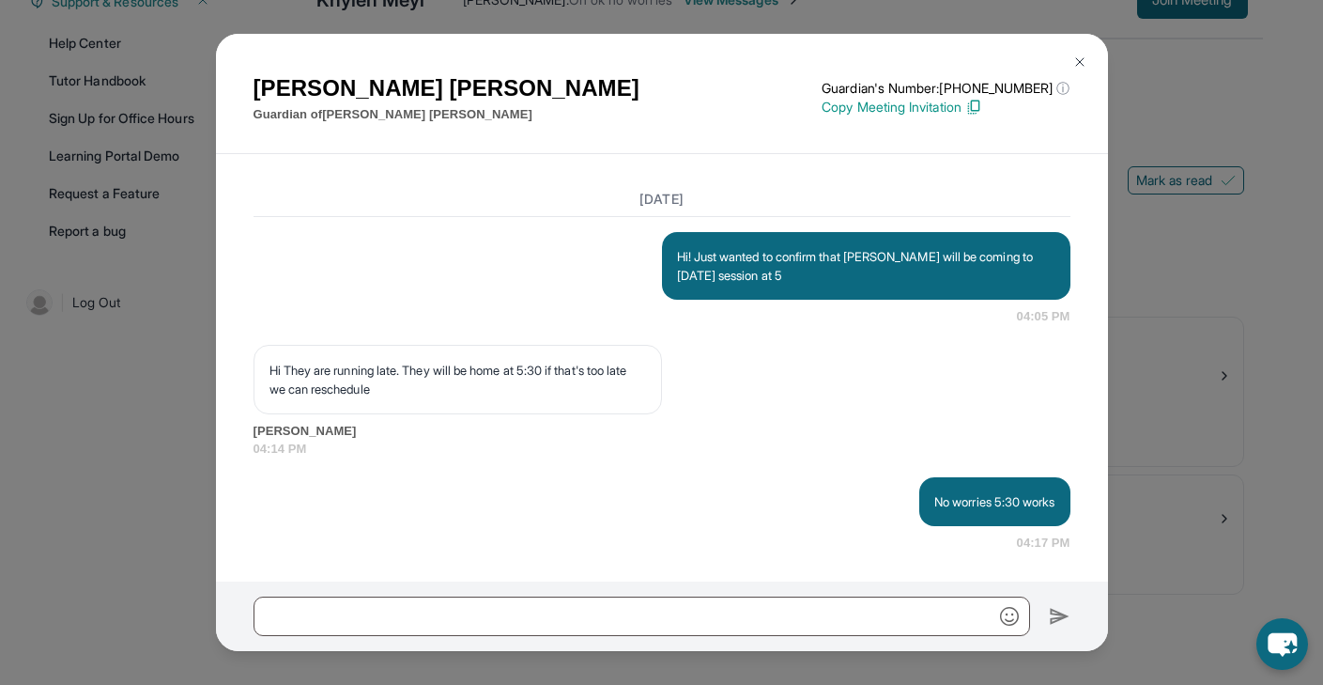
click at [1084, 54] on img at bounding box center [1079, 61] width 15 height 15
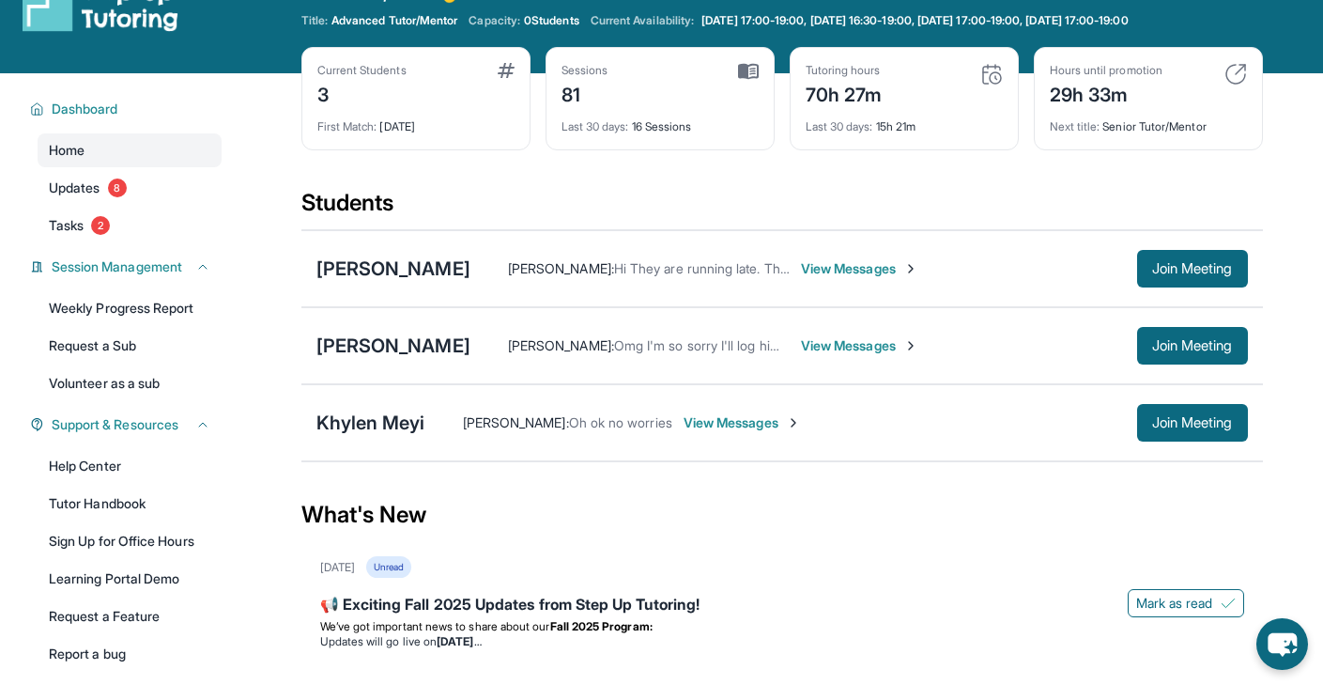
scroll to position [39, 0]
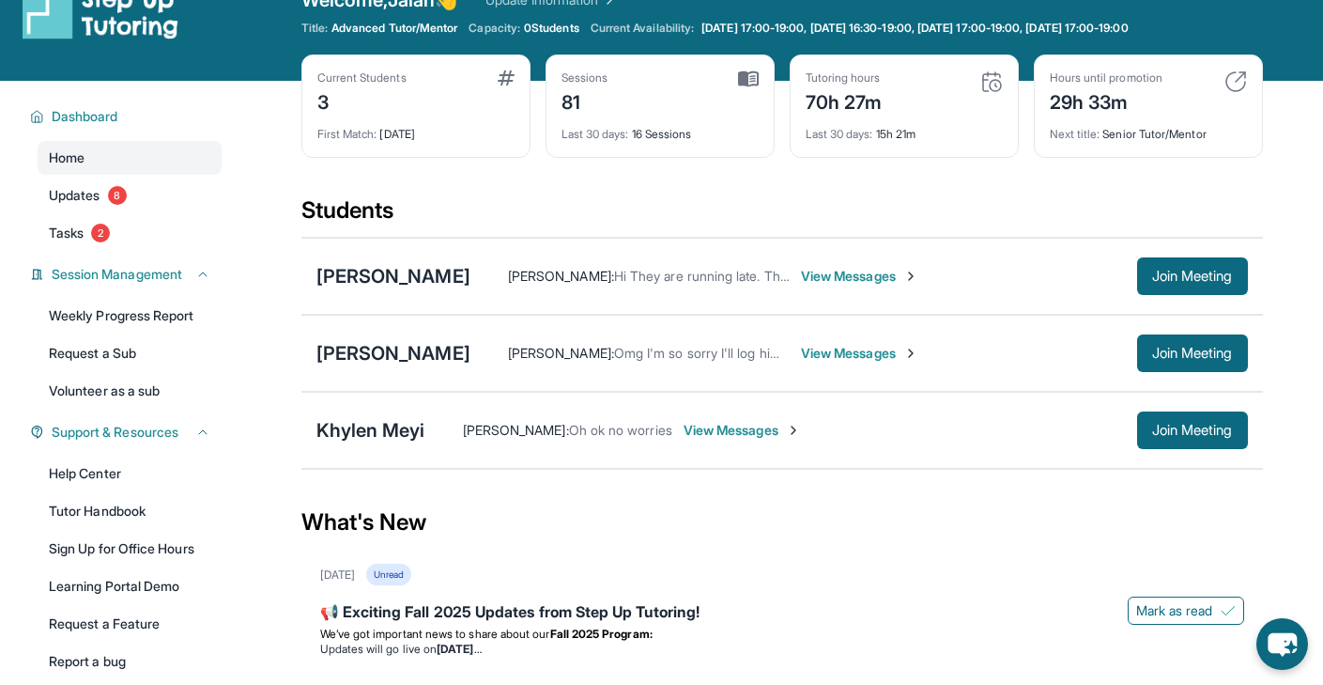
click at [801, 350] on span "View Messages" at bounding box center [859, 353] width 117 height 19
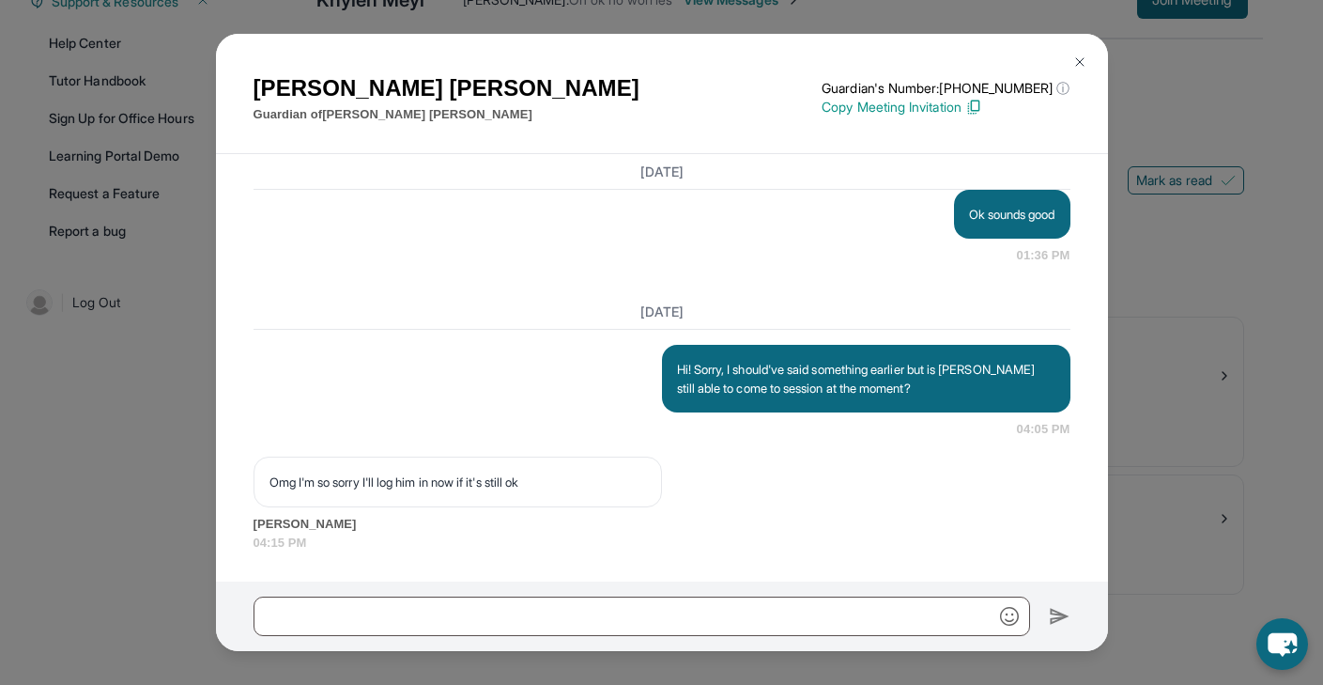
scroll to position [24058, 0]
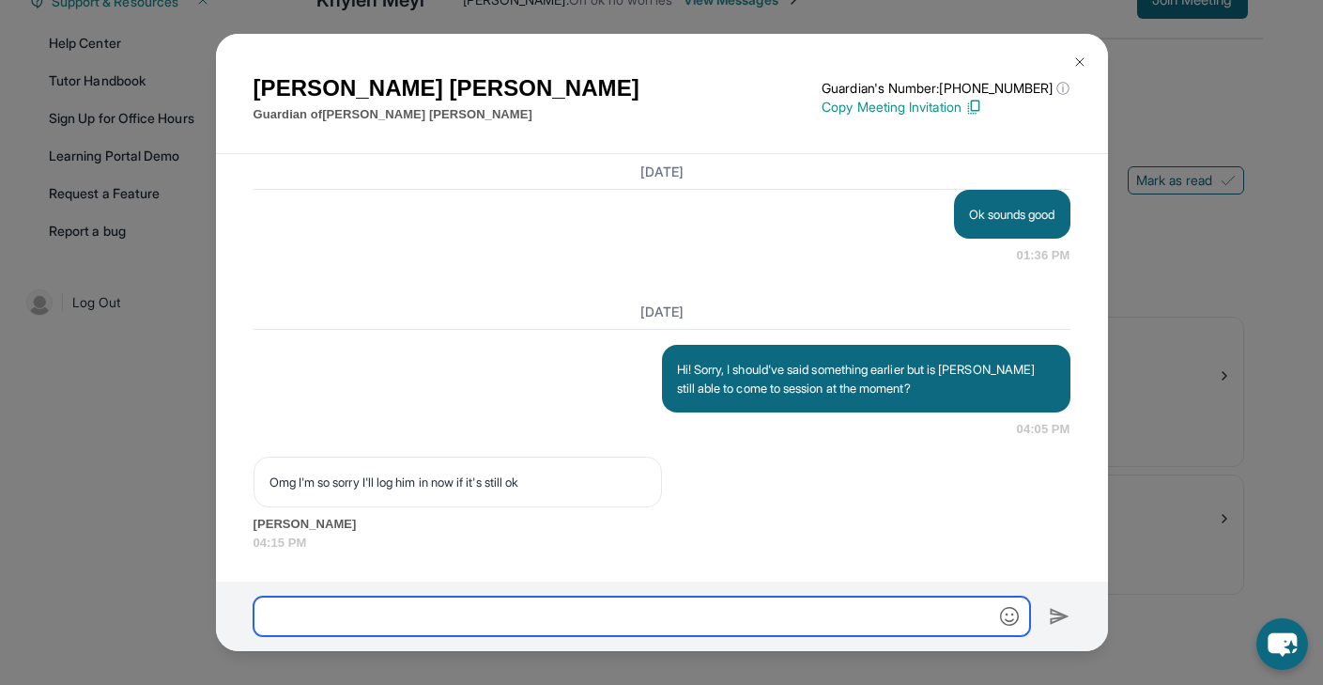
click at [672, 612] on input "text" at bounding box center [642, 615] width 777 height 39
type input "**********"
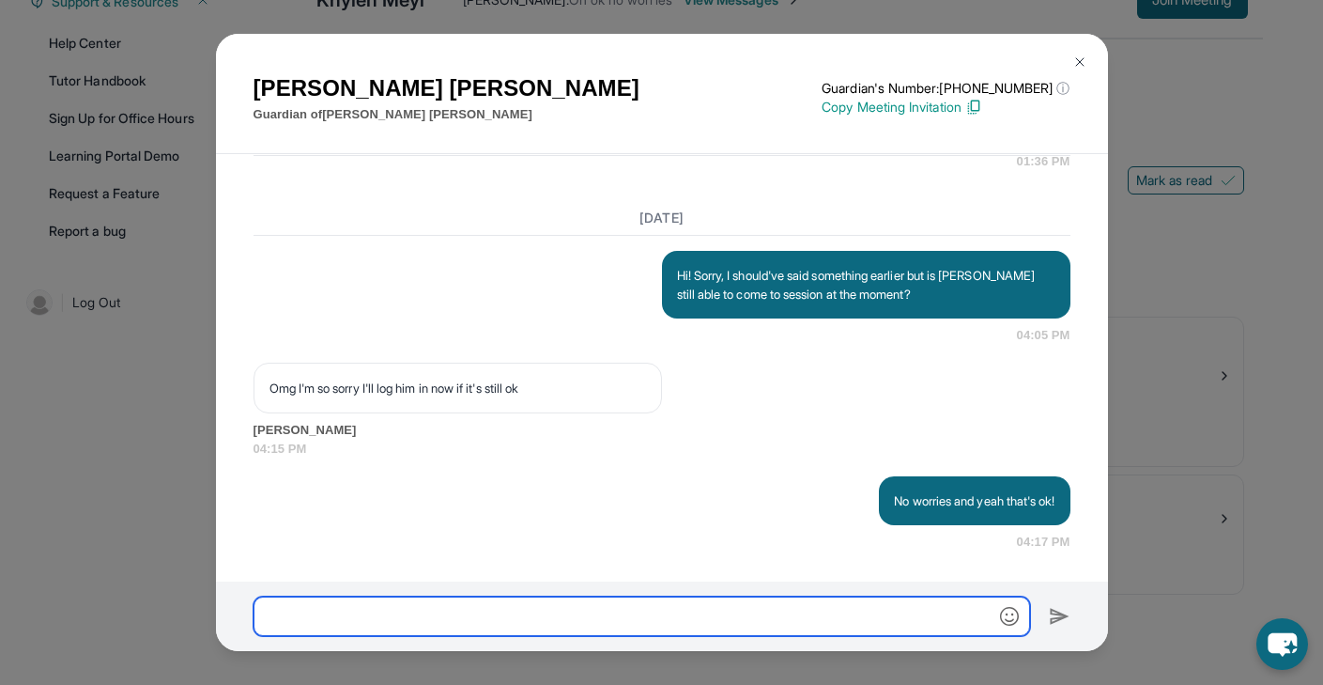
scroll to position [24162, 0]
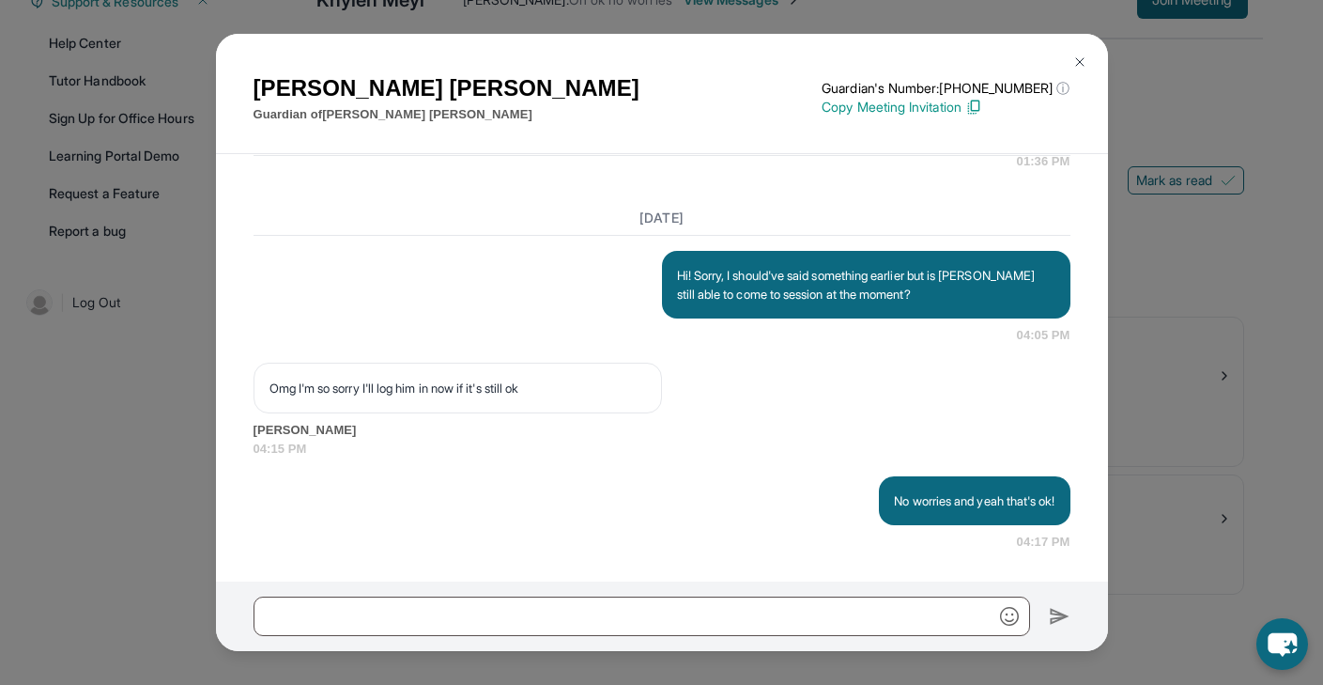
click at [1085, 67] on img at bounding box center [1079, 61] width 15 height 15
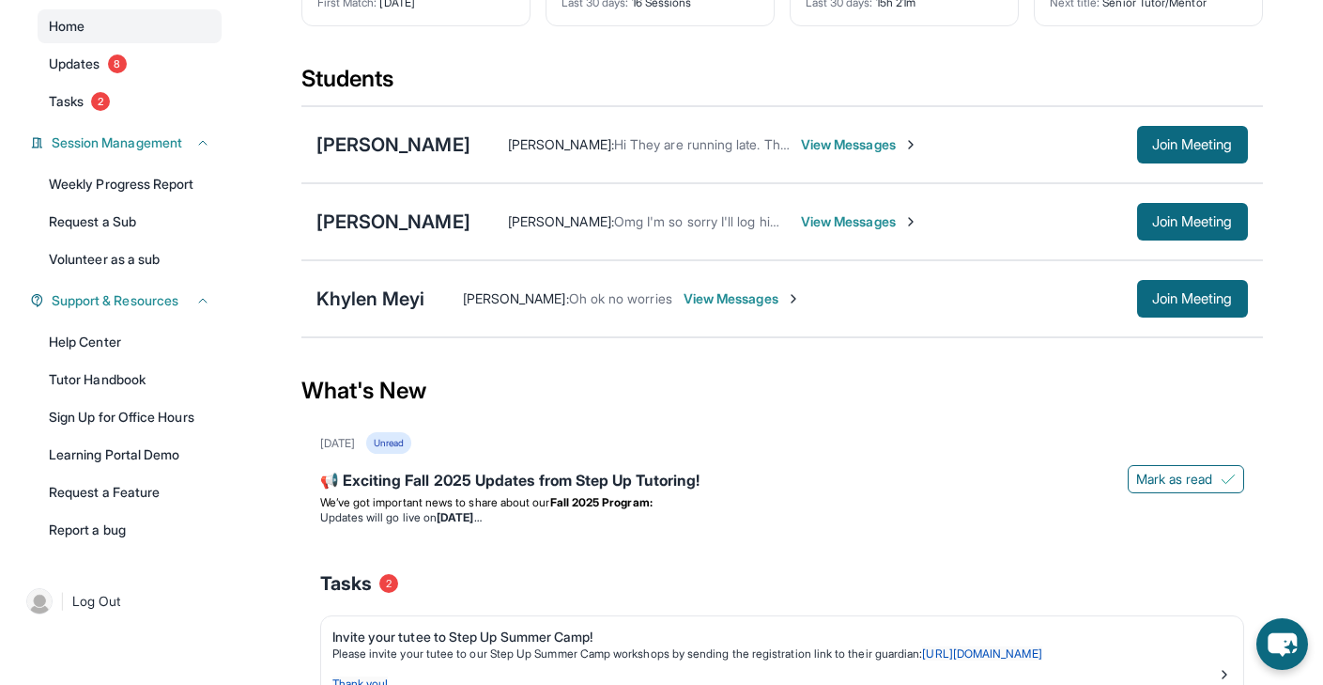
scroll to position [164, 0]
